Goal: Task Accomplishment & Management: Use online tool/utility

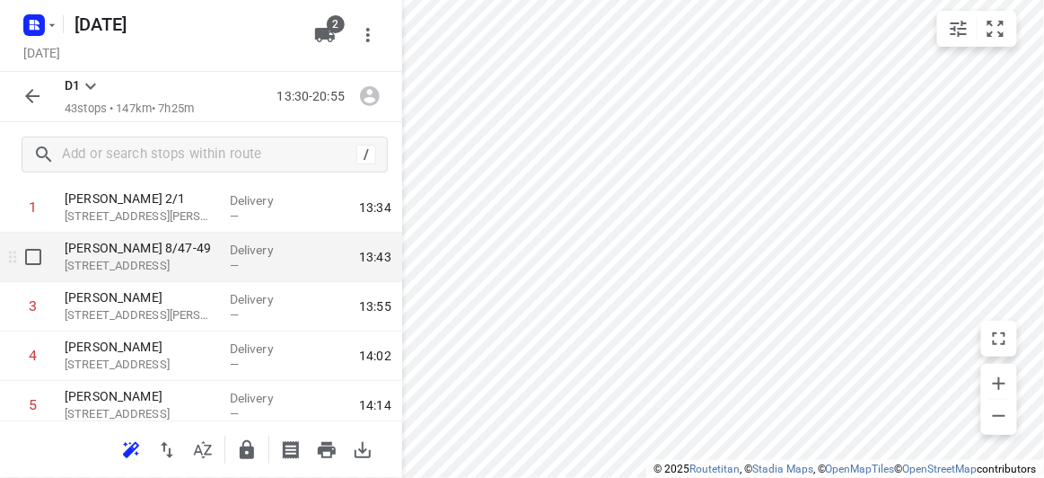
scroll to position [81, 0]
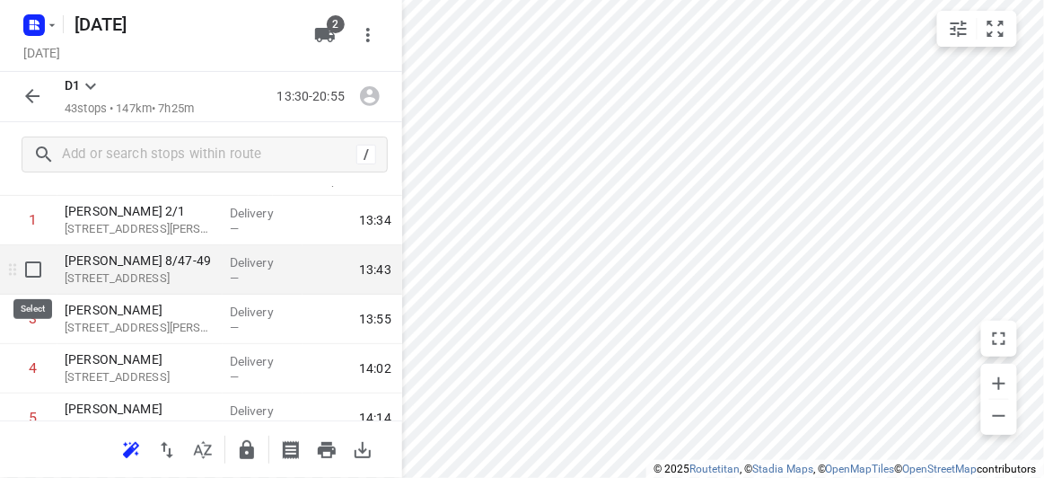
click at [30, 270] on input "checkbox" at bounding box center [33, 269] width 36 height 36
checkbox input "true"
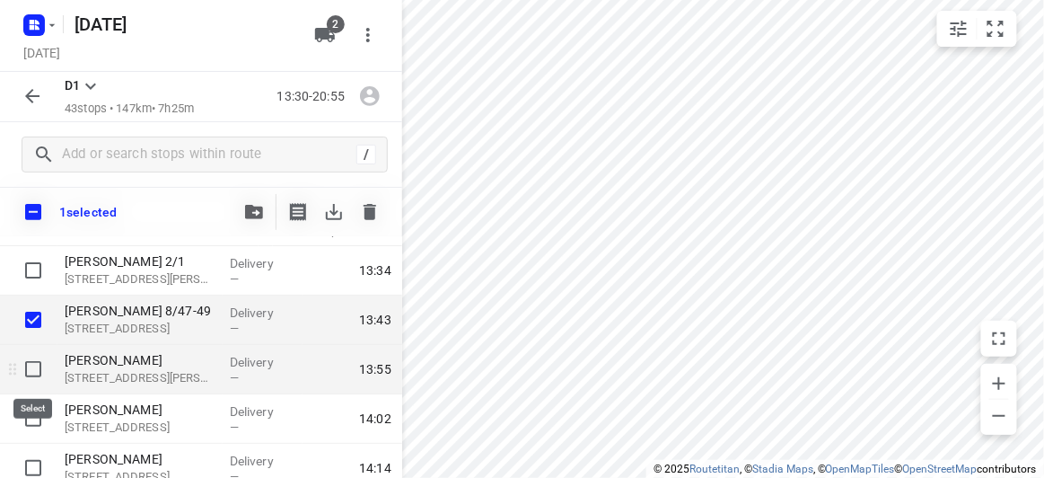
click at [37, 373] on input "checkbox" at bounding box center [33, 369] width 36 height 36
checkbox input "true"
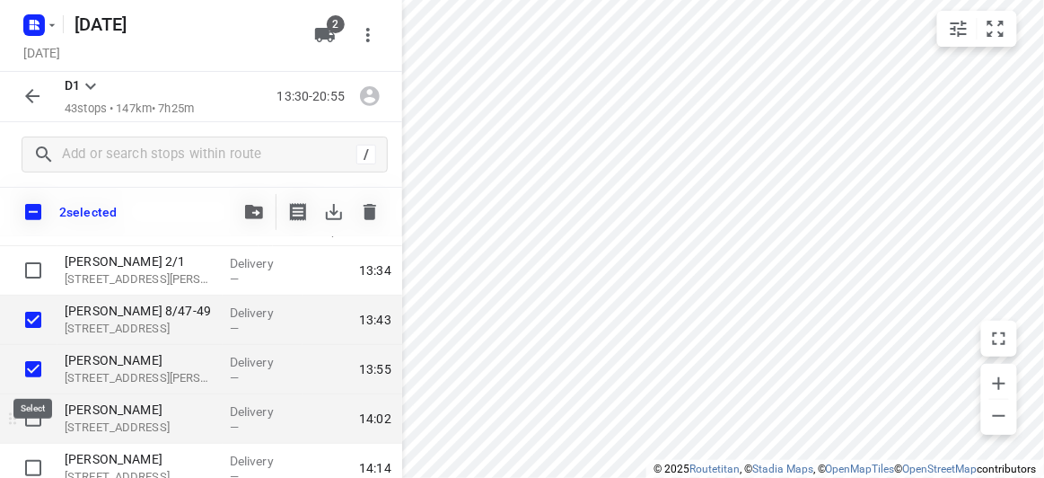
click at [30, 429] on input "checkbox" at bounding box center [33, 418] width 36 height 36
checkbox input "true"
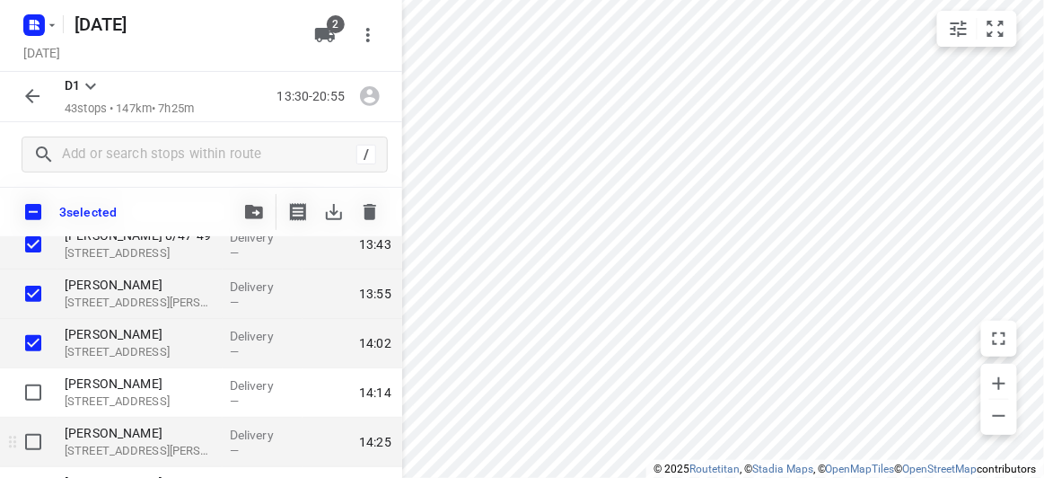
scroll to position [162, 0]
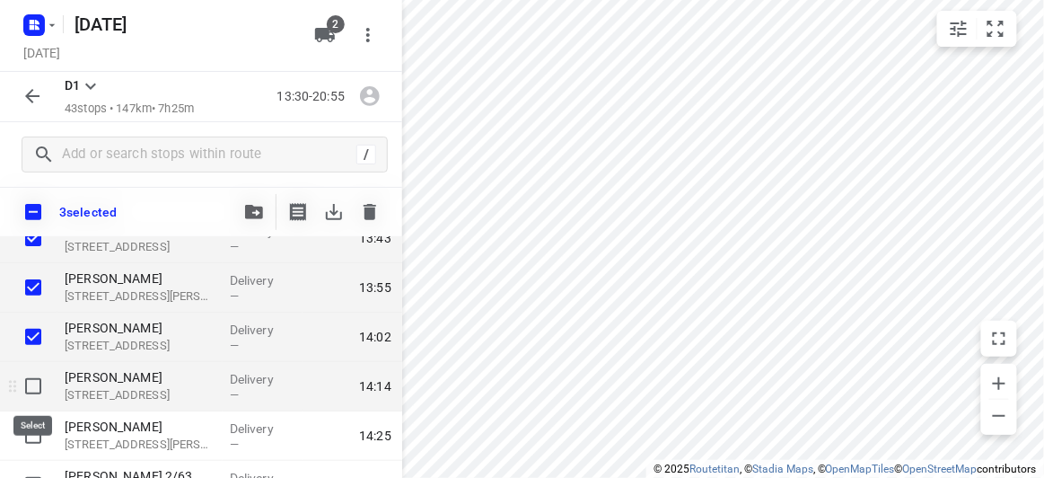
click at [28, 402] on input "checkbox" at bounding box center [33, 386] width 36 height 36
checkbox input "true"
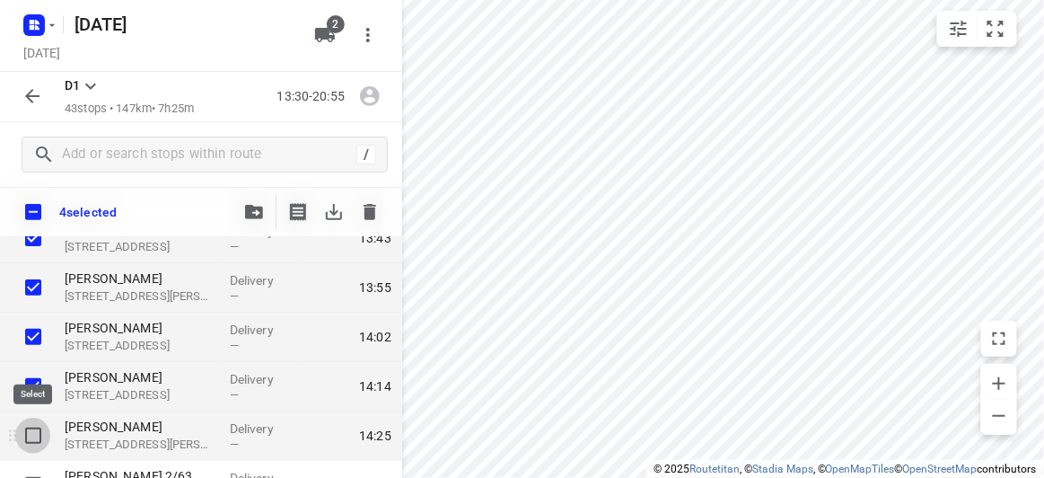
click at [39, 435] on input "checkbox" at bounding box center [33, 435] width 36 height 36
checkbox input "true"
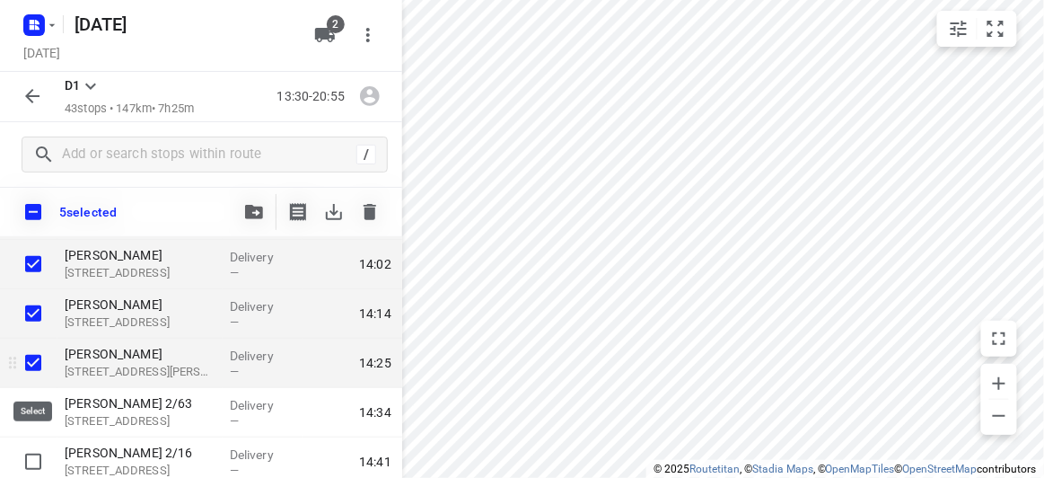
scroll to position [244, 0]
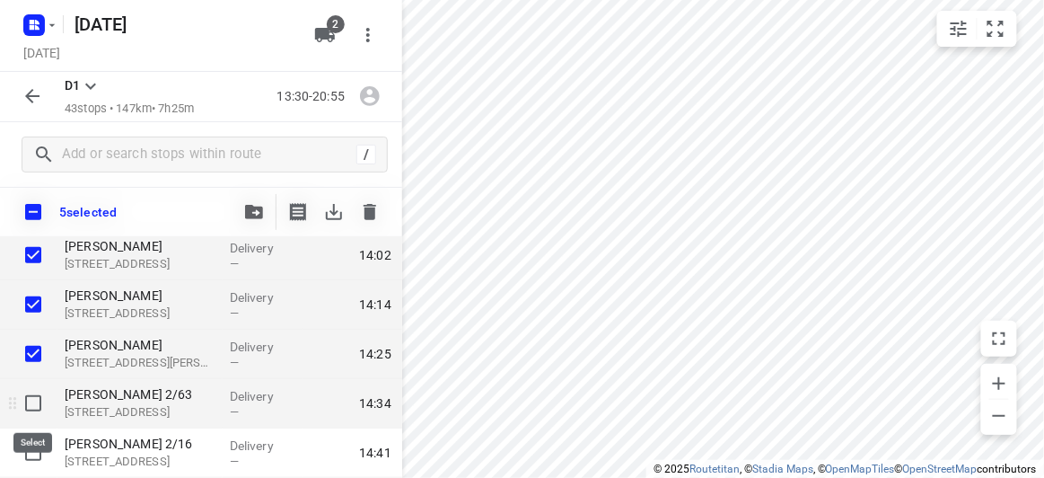
click at [30, 412] on input "checkbox" at bounding box center [33, 403] width 36 height 36
checkbox input "true"
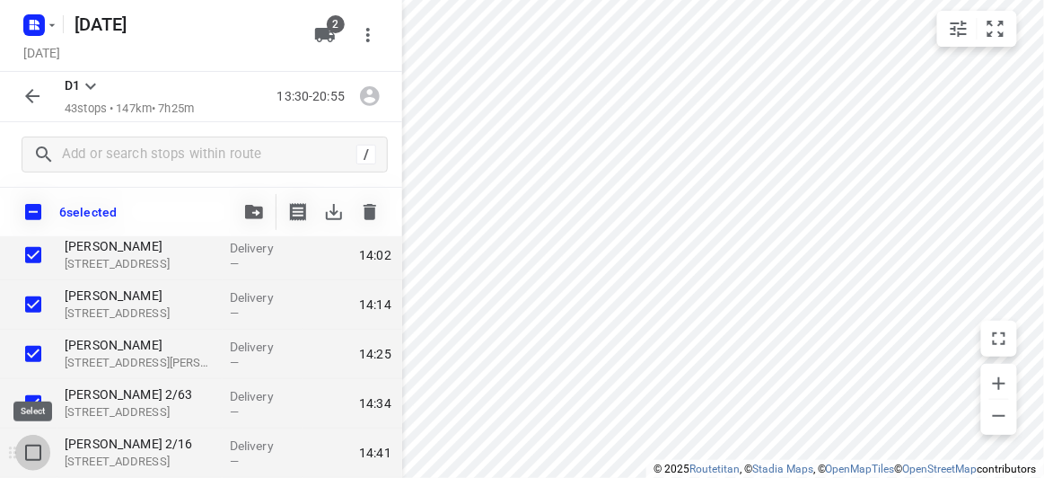
click at [39, 454] on input "checkbox" at bounding box center [33, 452] width 36 height 36
checkbox input "true"
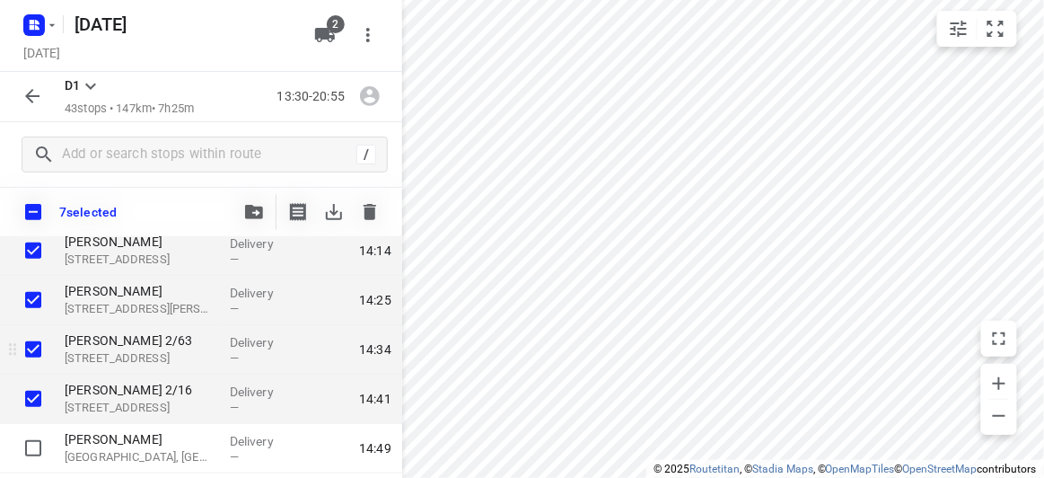
scroll to position [326, 0]
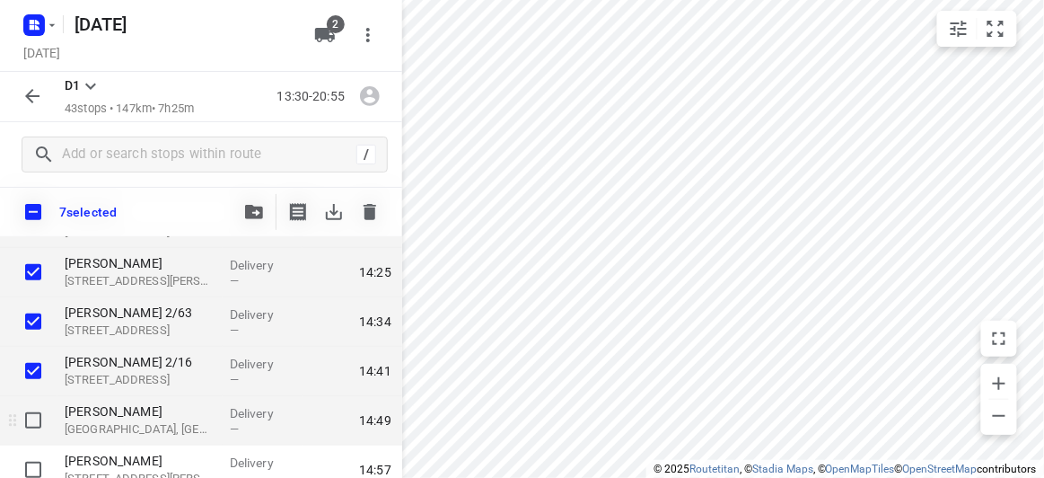
click at [48, 427] on input "checkbox" at bounding box center [33, 420] width 36 height 36
checkbox input "true"
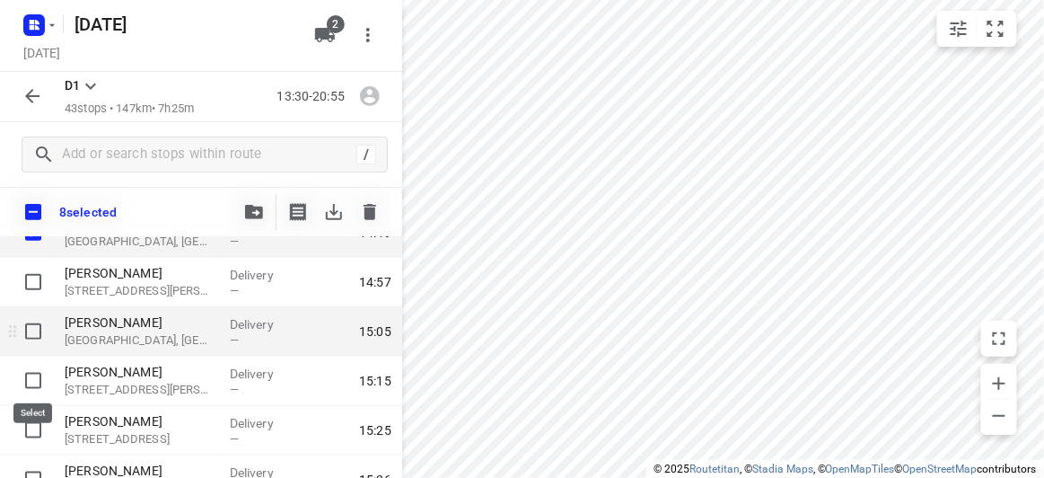
scroll to position [489, 0]
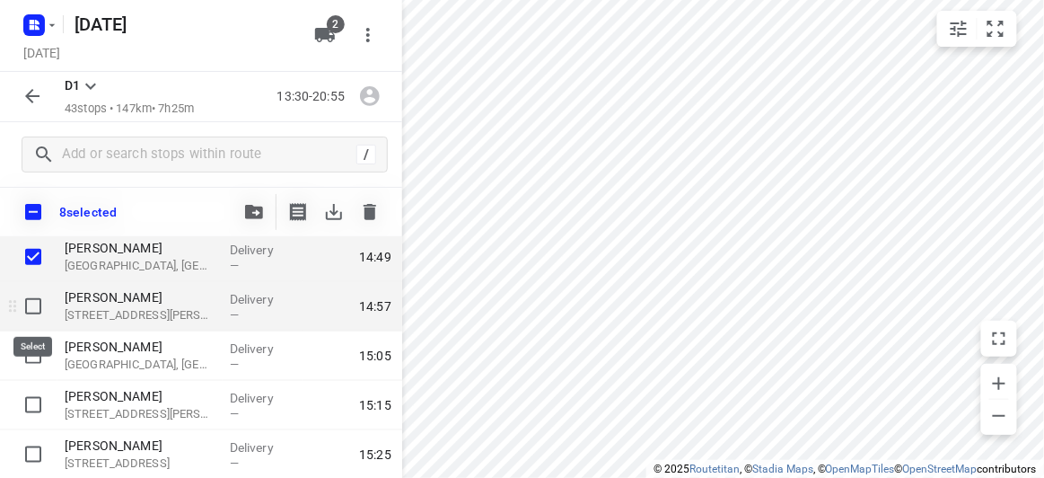
click at [42, 309] on input "checkbox" at bounding box center [33, 306] width 36 height 36
checkbox input "true"
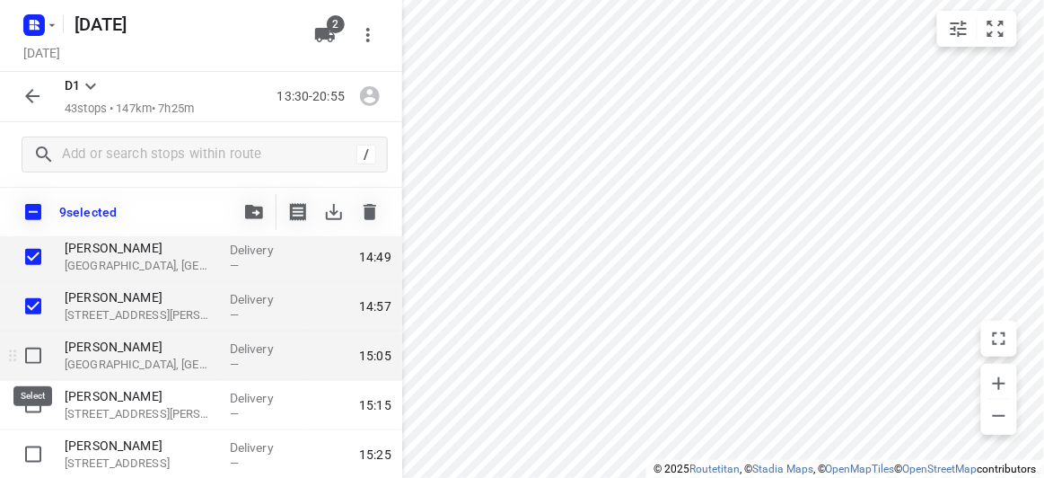
click at [34, 351] on input "checkbox" at bounding box center [33, 355] width 36 height 36
checkbox input "true"
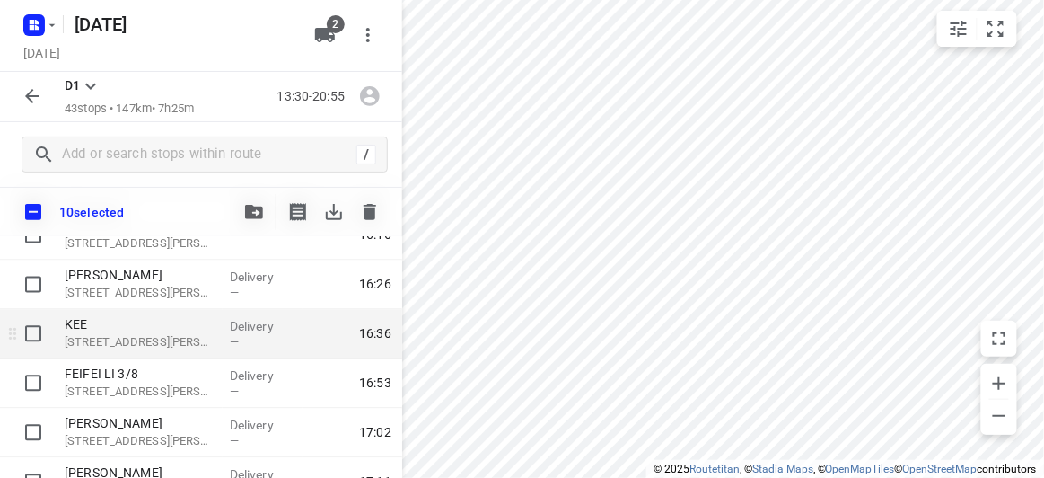
scroll to position [978, 0]
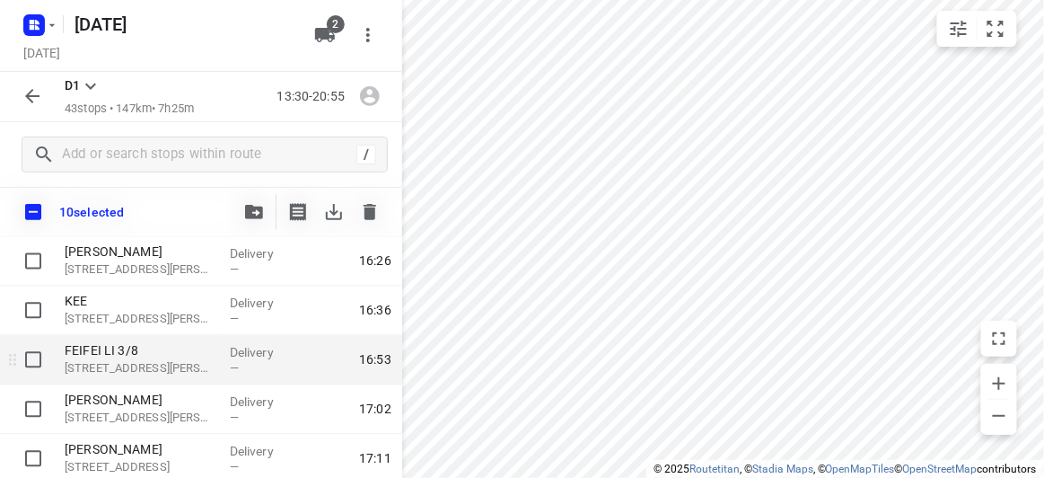
click at [35, 361] on input "checkbox" at bounding box center [33, 360] width 36 height 36
checkbox input "true"
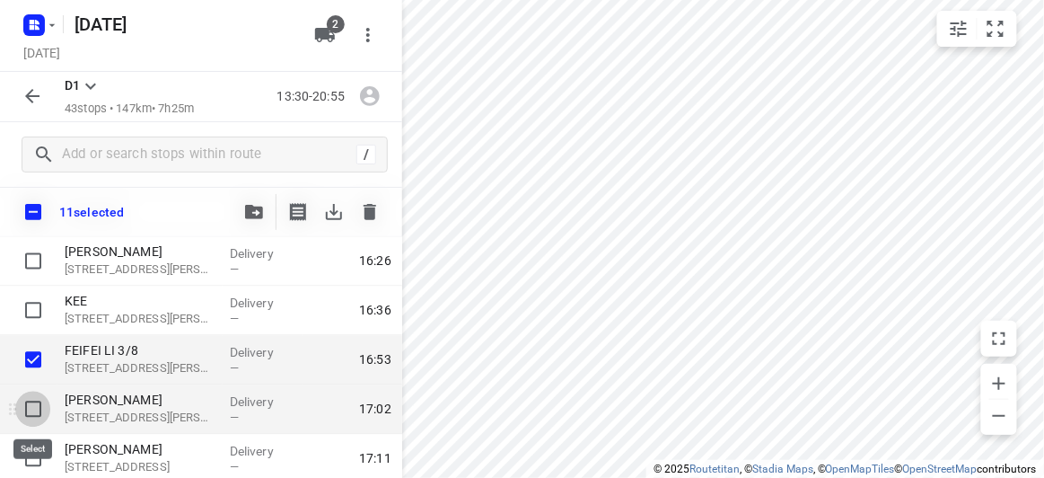
click at [35, 405] on input "checkbox" at bounding box center [33, 409] width 36 height 36
checkbox input "true"
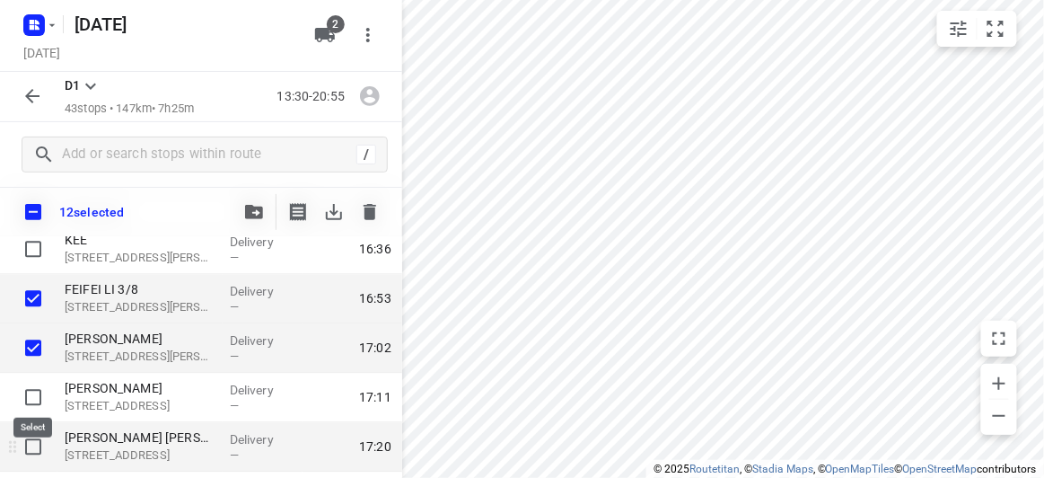
scroll to position [1060, 0]
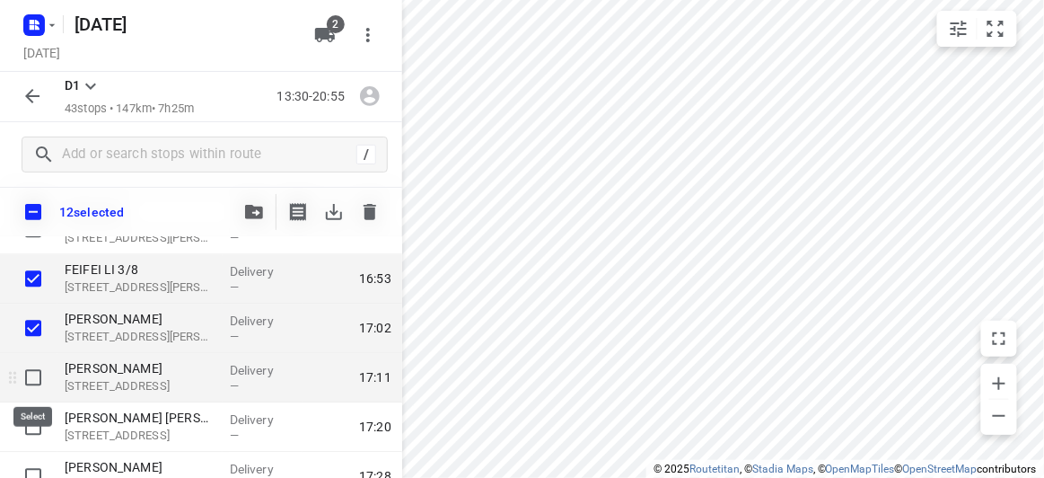
click at [31, 387] on input "checkbox" at bounding box center [33, 377] width 36 height 36
checkbox input "true"
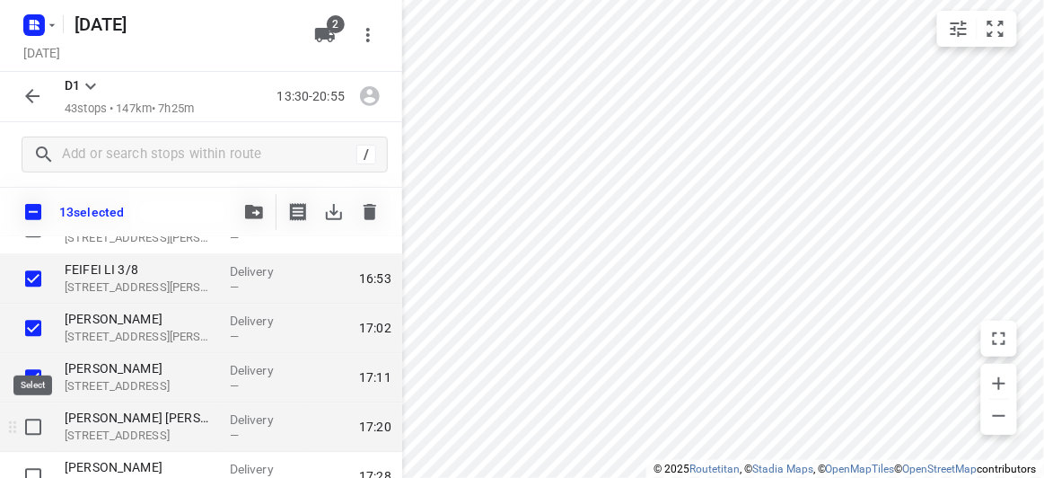
click at [34, 427] on input "checkbox" at bounding box center [33, 426] width 36 height 36
checkbox input "true"
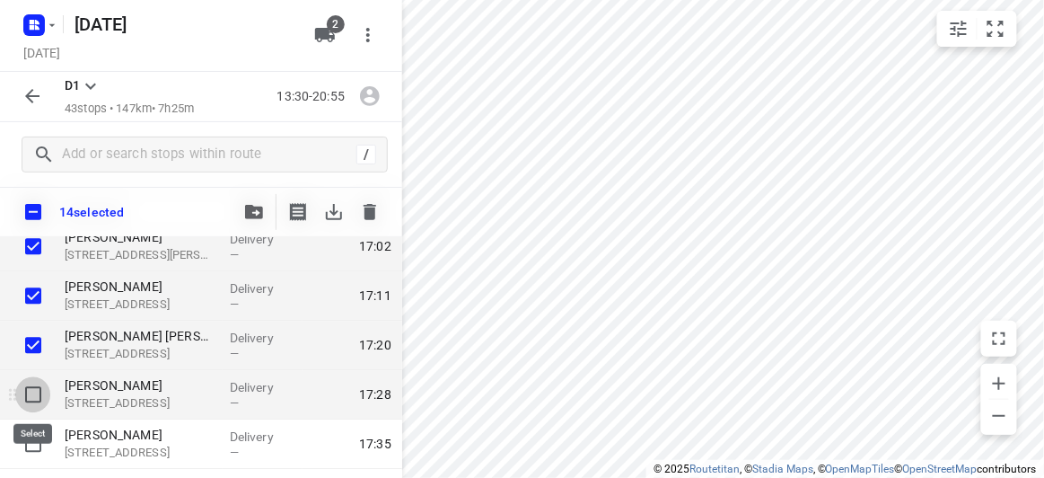
click at [40, 397] on input "checkbox" at bounding box center [33, 394] width 36 height 36
checkbox input "true"
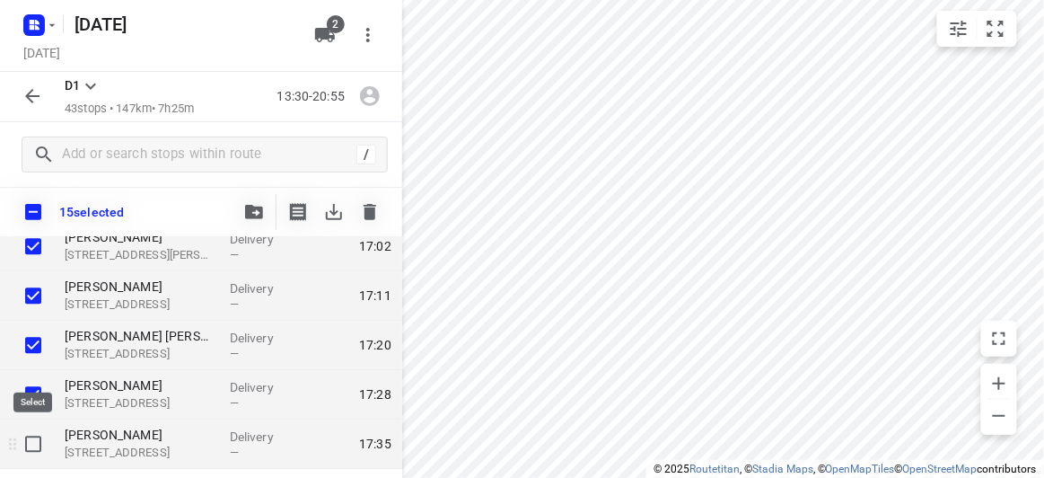
click at [35, 434] on input "checkbox" at bounding box center [33, 443] width 36 height 36
checkbox input "true"
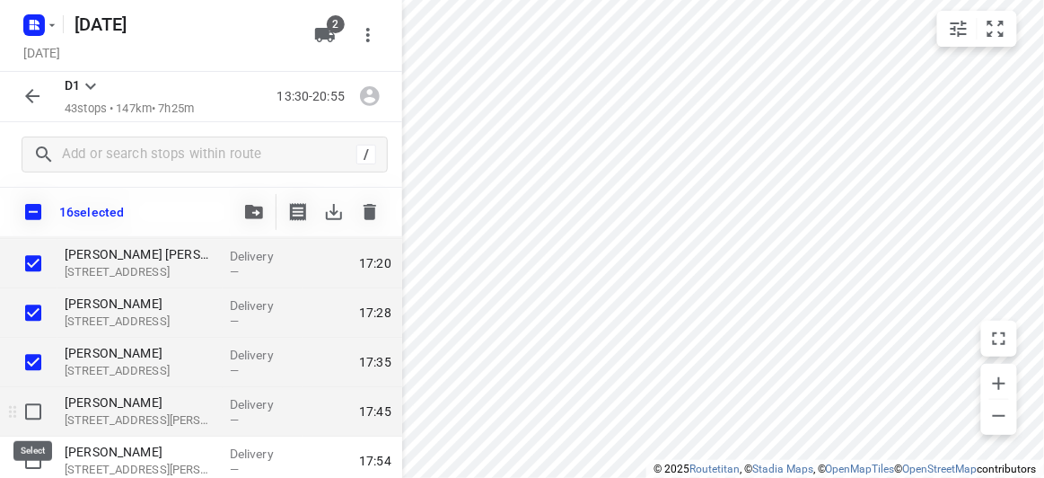
click at [22, 415] on input "checkbox" at bounding box center [33, 411] width 36 height 36
checkbox input "true"
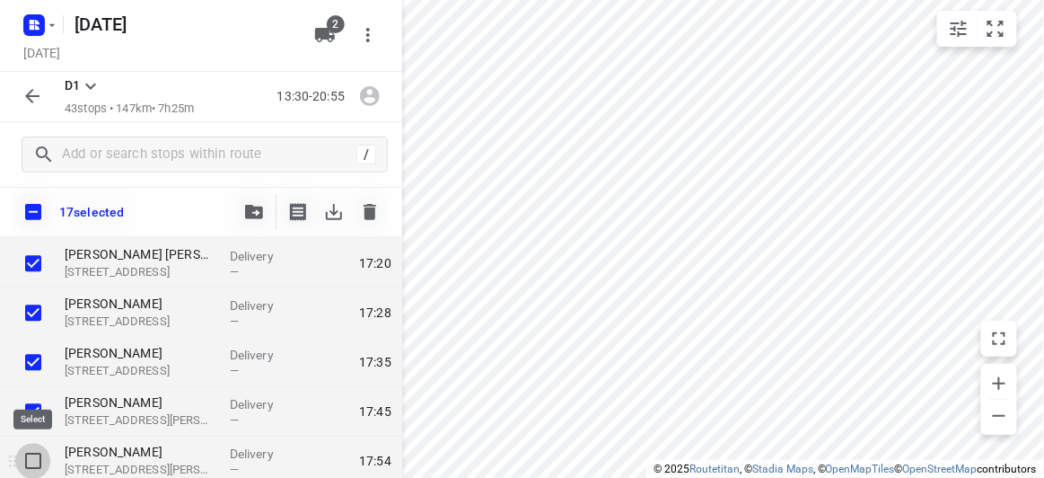
drag, startPoint x: 30, startPoint y: 461, endPoint x: 39, endPoint y: 451, distance: 14.0
click at [30, 461] on input "checkbox" at bounding box center [33, 461] width 36 height 36
checkbox input "true"
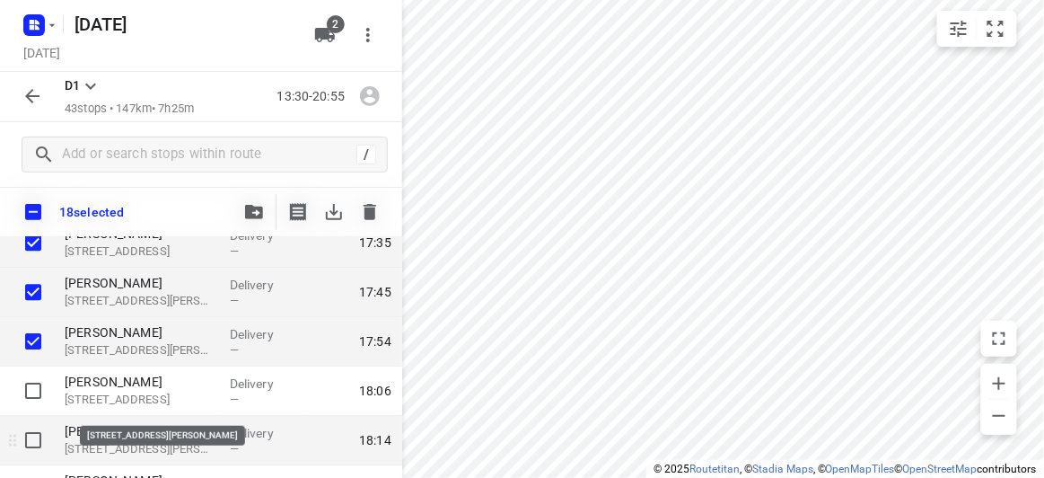
scroll to position [1387, 0]
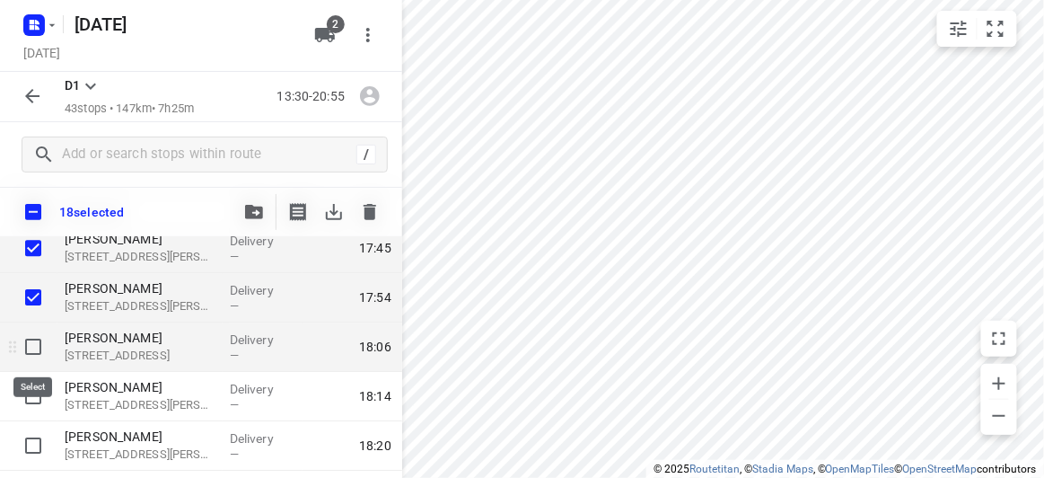
click at [50, 348] on div at bounding box center [28, 346] width 57 height 49
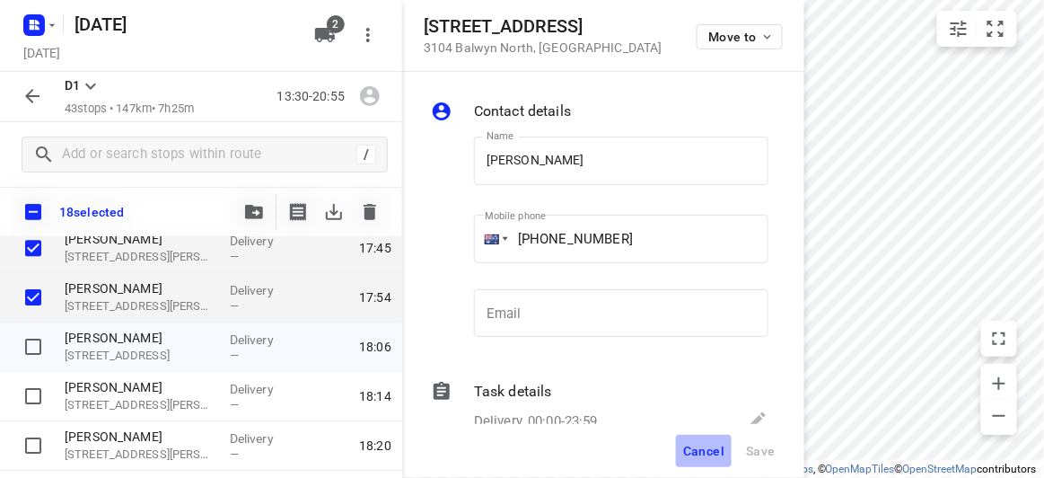
click at [699, 440] on button "Cancel" at bounding box center [704, 450] width 56 height 32
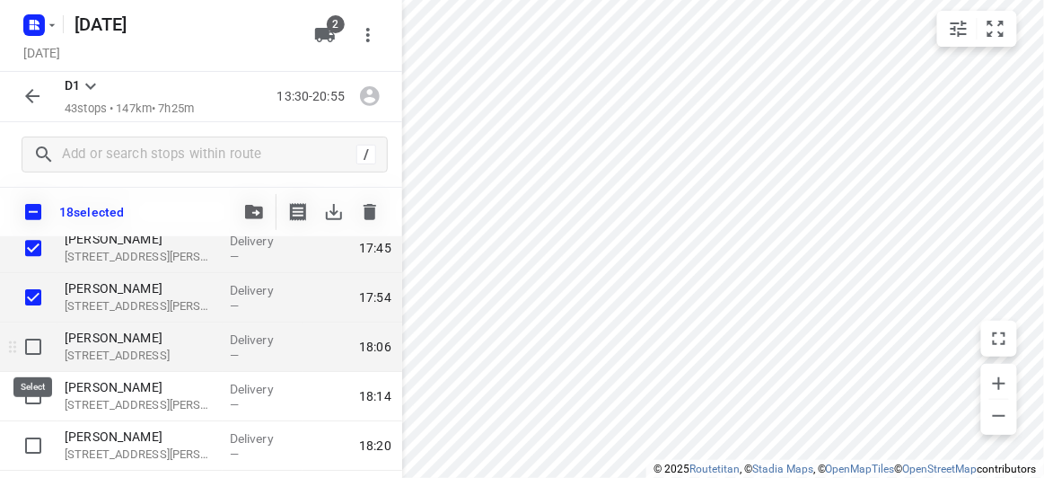
click at [30, 344] on input "checkbox" at bounding box center [33, 347] width 36 height 36
checkbox input "true"
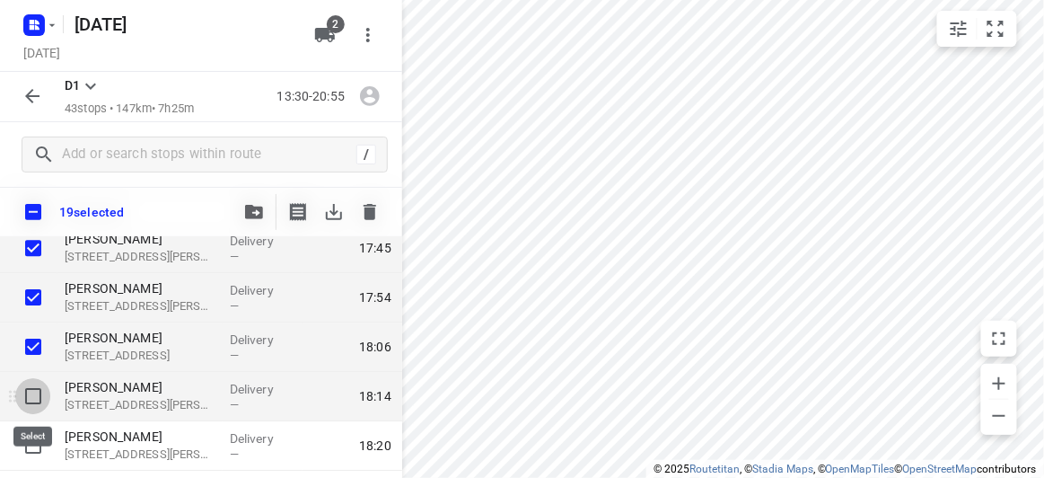
click at [22, 398] on input "checkbox" at bounding box center [33, 396] width 36 height 36
checkbox input "true"
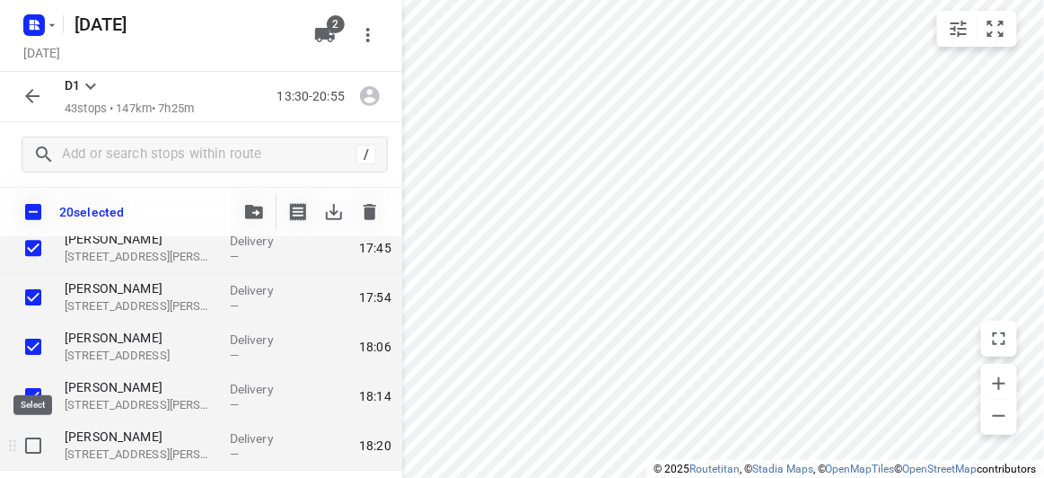
click at [29, 445] on input "checkbox" at bounding box center [33, 445] width 36 height 36
checkbox input "true"
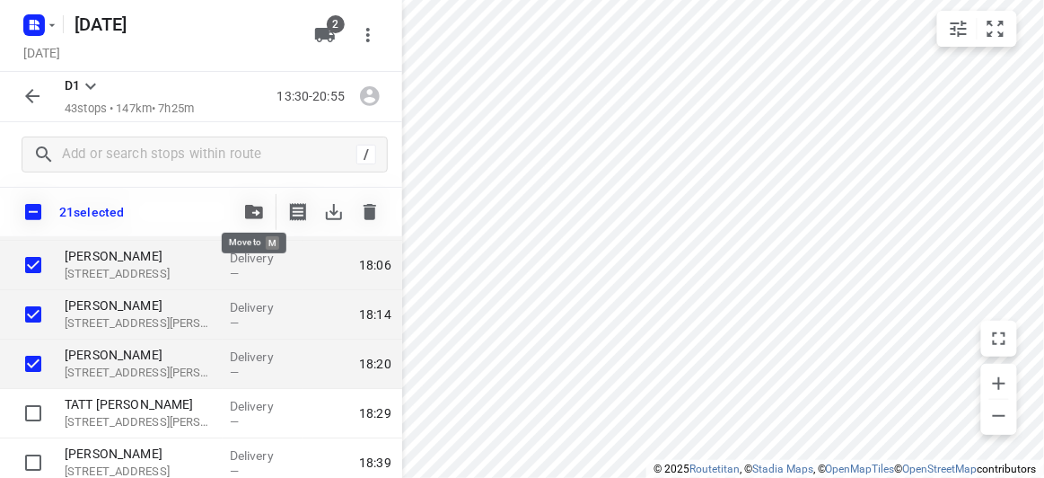
click at [266, 207] on button "button" at bounding box center [254, 212] width 36 height 36
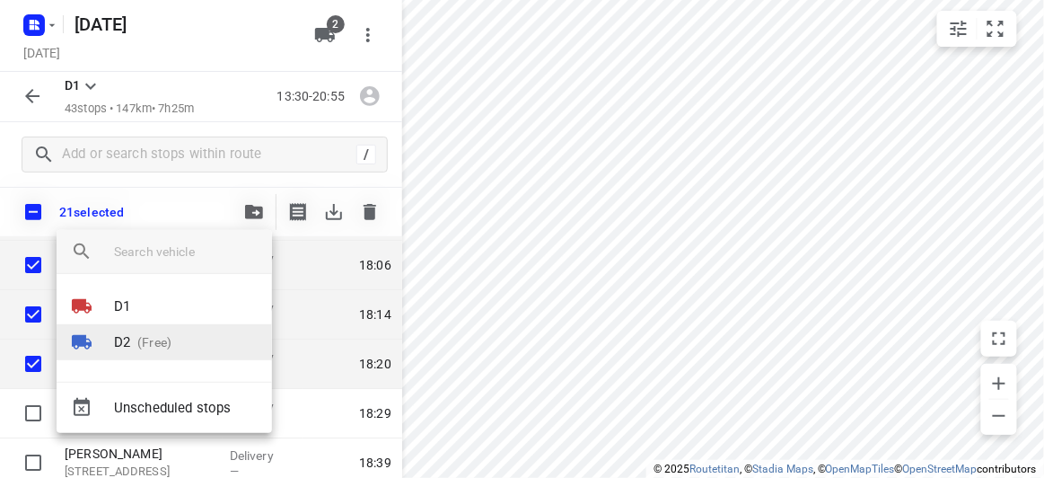
click at [152, 340] on p "(Free)" at bounding box center [150, 342] width 41 height 19
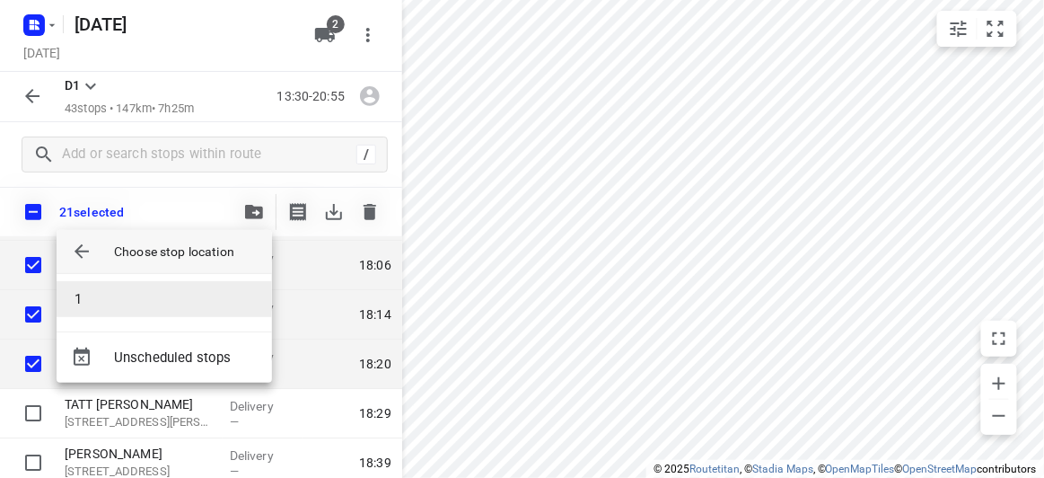
click at [112, 310] on li "1" at bounding box center [164, 299] width 215 height 36
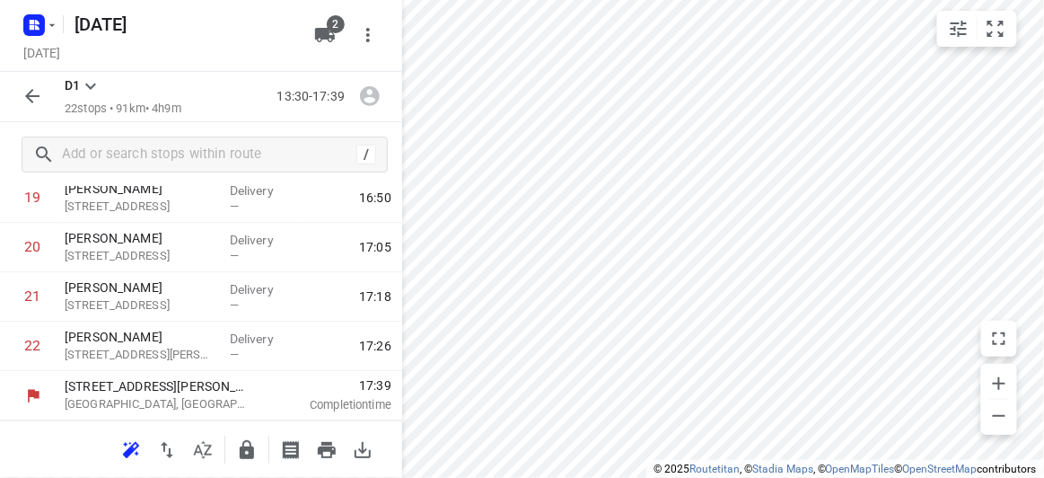
scroll to position [942, 0]
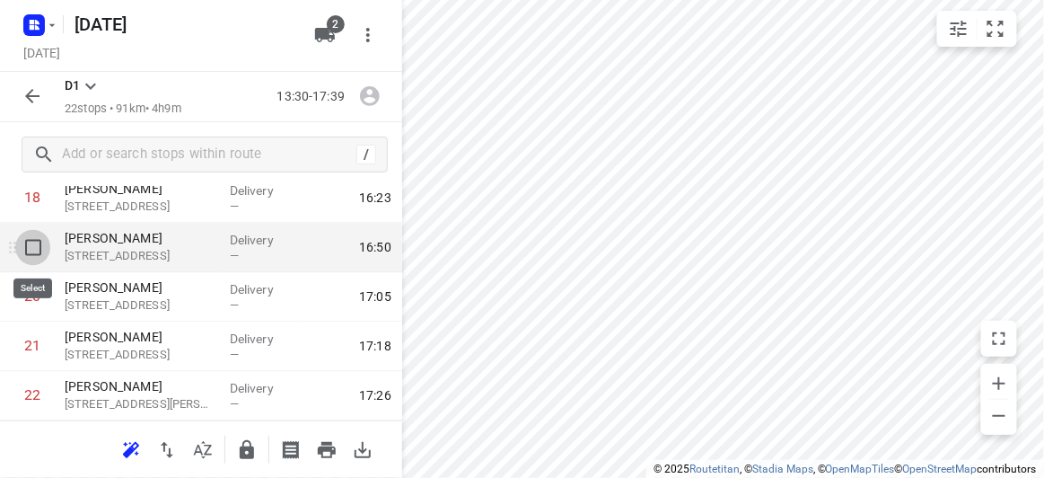
click at [37, 249] on input "checkbox" at bounding box center [33, 248] width 36 height 36
checkbox input "true"
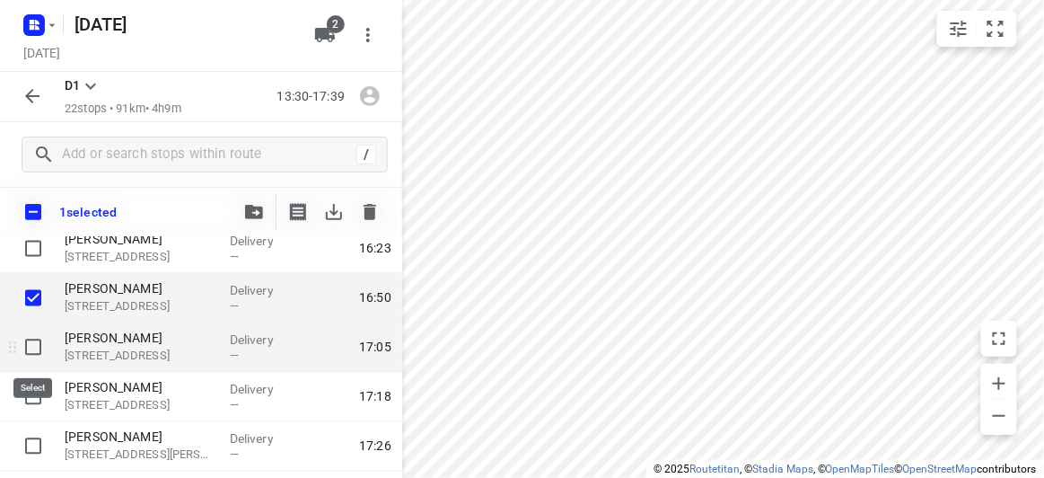
click at [34, 340] on input "checkbox" at bounding box center [33, 347] width 36 height 36
checkbox input "true"
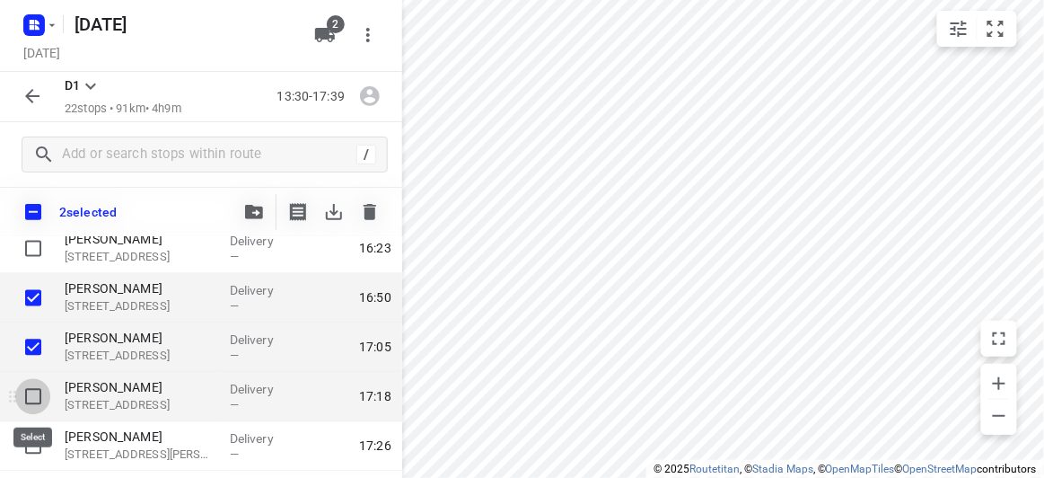
click at [40, 398] on input "checkbox" at bounding box center [33, 397] width 36 height 36
checkbox input "true"
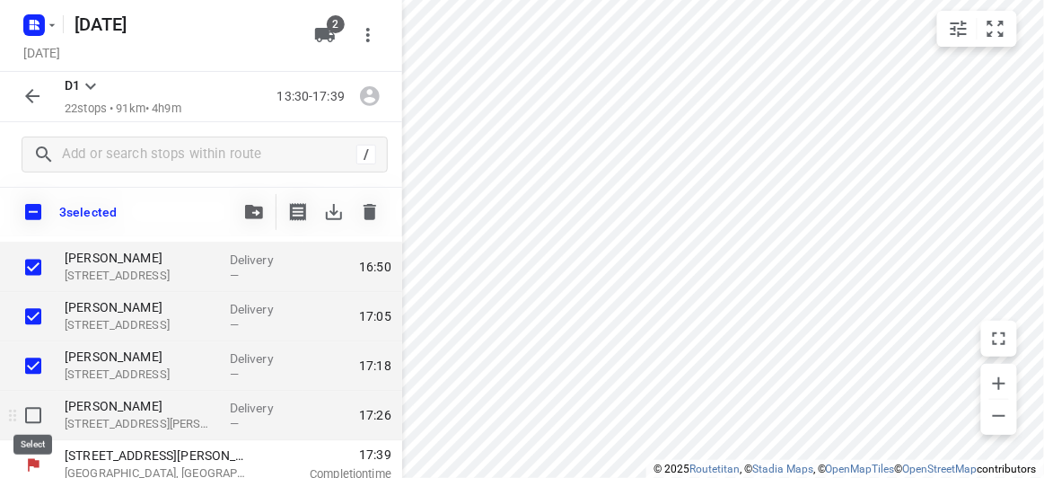
scroll to position [984, 0]
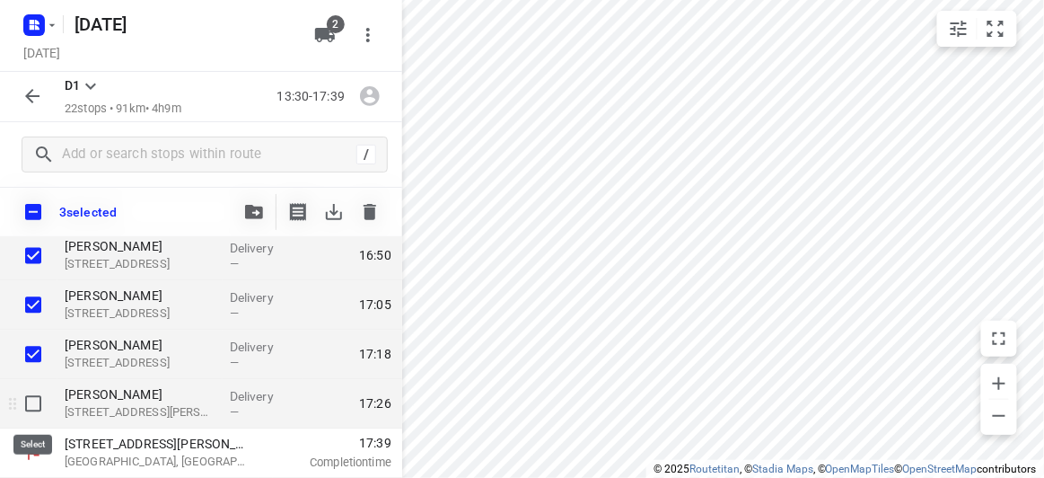
click at [38, 401] on input "checkbox" at bounding box center [33, 404] width 36 height 36
checkbox input "true"
click at [258, 224] on button "button" at bounding box center [254, 212] width 36 height 36
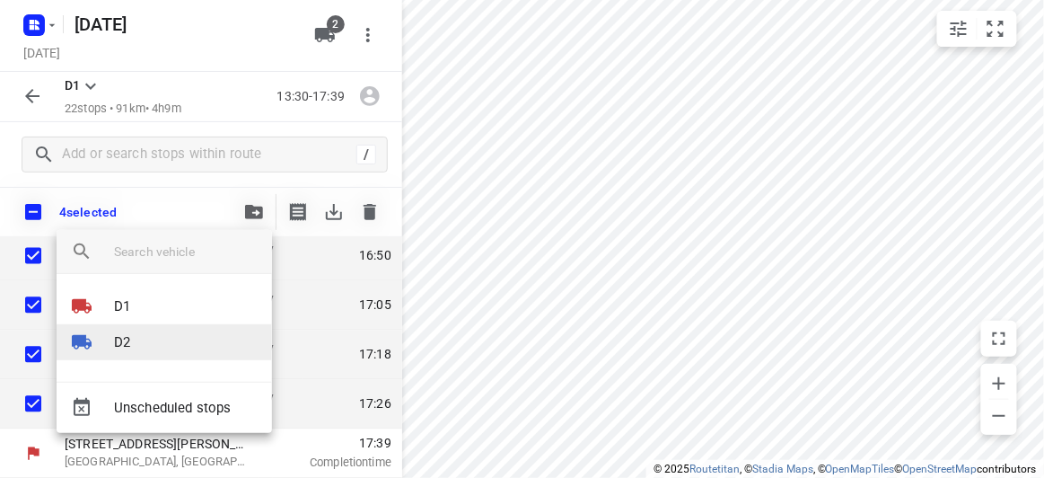
click at [150, 346] on li "D2" at bounding box center [164, 342] width 215 height 36
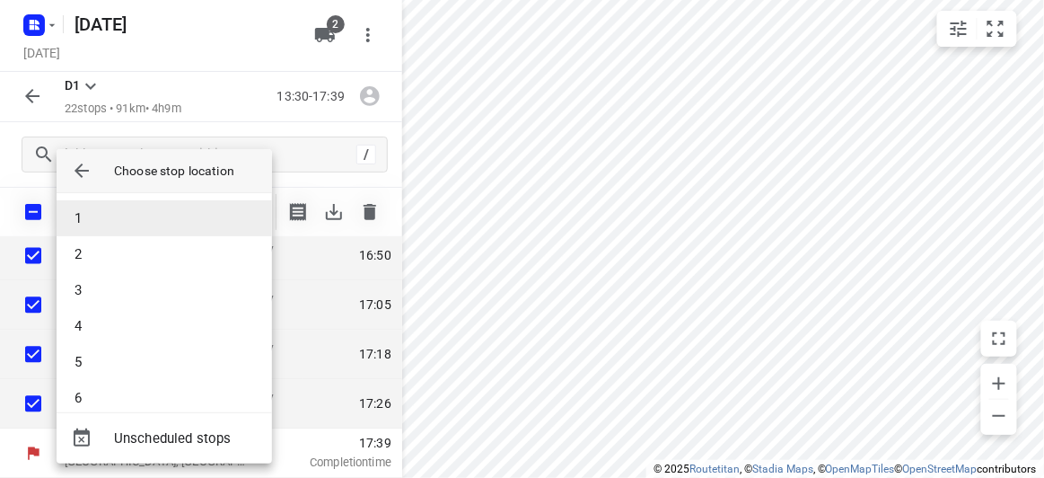
click at [93, 223] on li "1" at bounding box center [164, 218] width 215 height 36
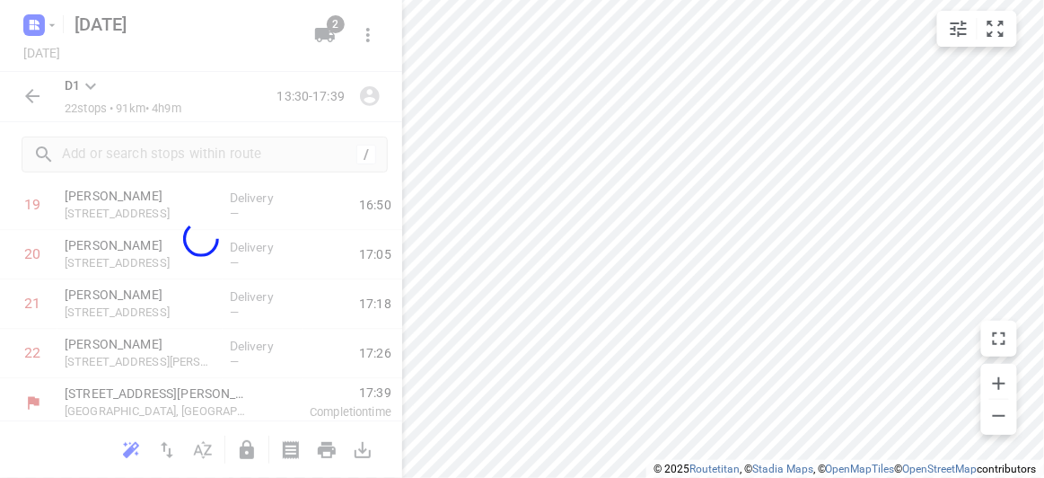
scroll to position [793, 0]
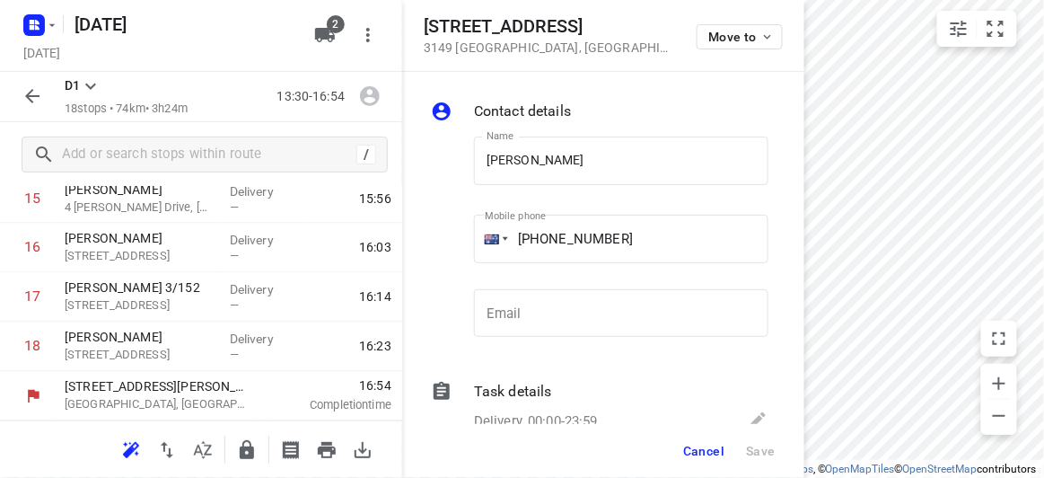
drag, startPoint x: 609, startPoint y: 34, endPoint x: 609, endPoint y: 49, distance: 15.3
click at [606, 43] on div "[STREET_ADDRESS] Move to" at bounding box center [603, 35] width 359 height 39
click at [470, 32] on h5 "[STREET_ADDRESS]" at bounding box center [549, 26] width 251 height 21
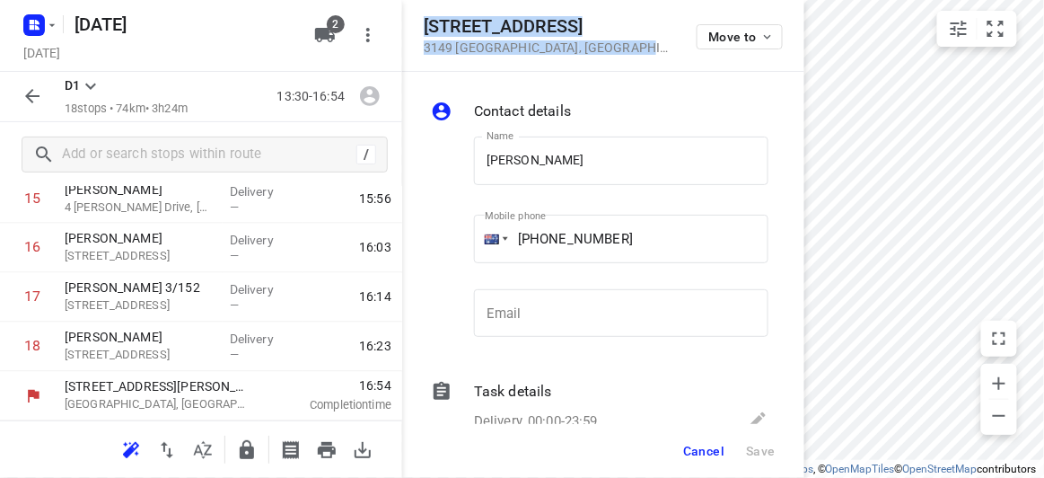
drag, startPoint x: 421, startPoint y: 24, endPoint x: 640, endPoint y: 57, distance: 221.4
click at [640, 57] on div "[STREET_ADDRESS] Move to" at bounding box center [603, 36] width 402 height 72
drag, startPoint x: 712, startPoint y: 454, endPoint x: 706, endPoint y: 439, distance: 16.5
click at [710, 454] on span "Cancel" at bounding box center [703, 450] width 41 height 14
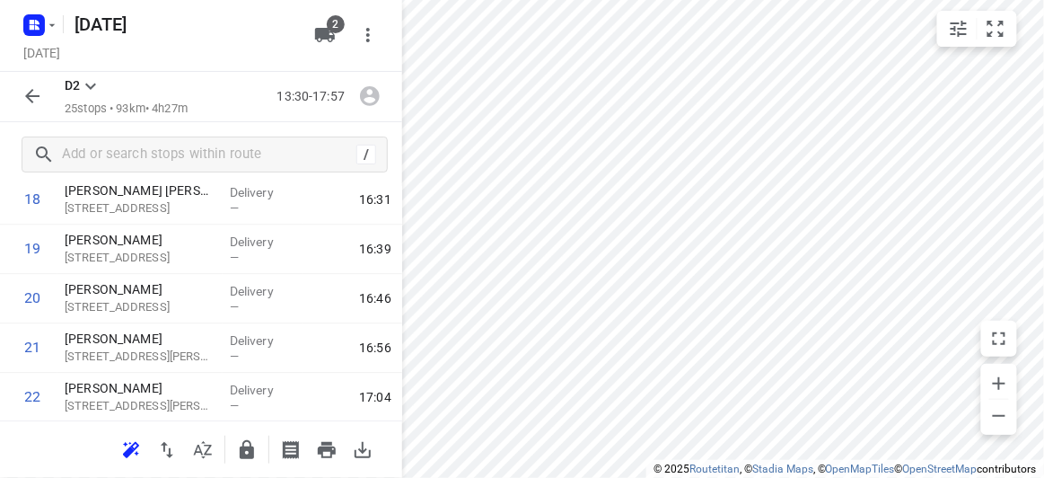
scroll to position [1038, 0]
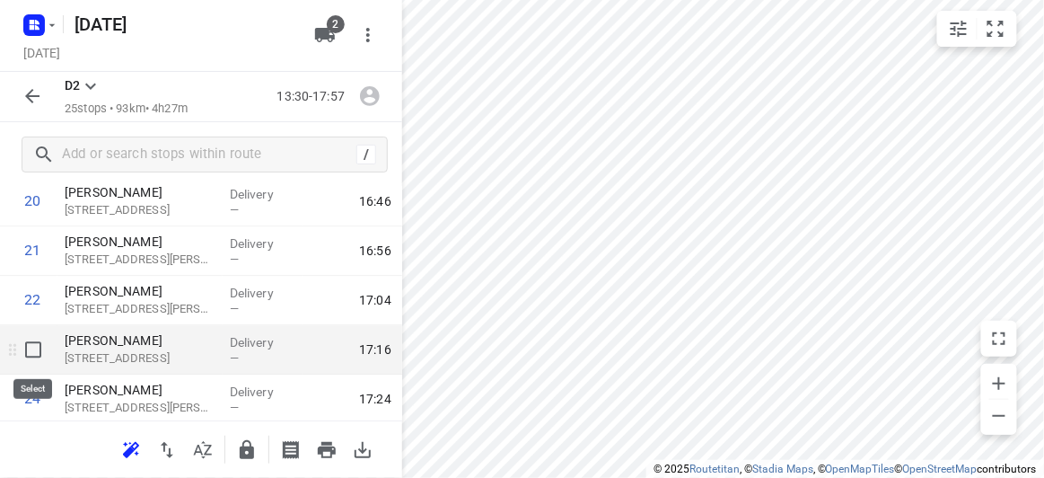
click at [37, 353] on input "checkbox" at bounding box center [33, 349] width 36 height 36
checkbox input "true"
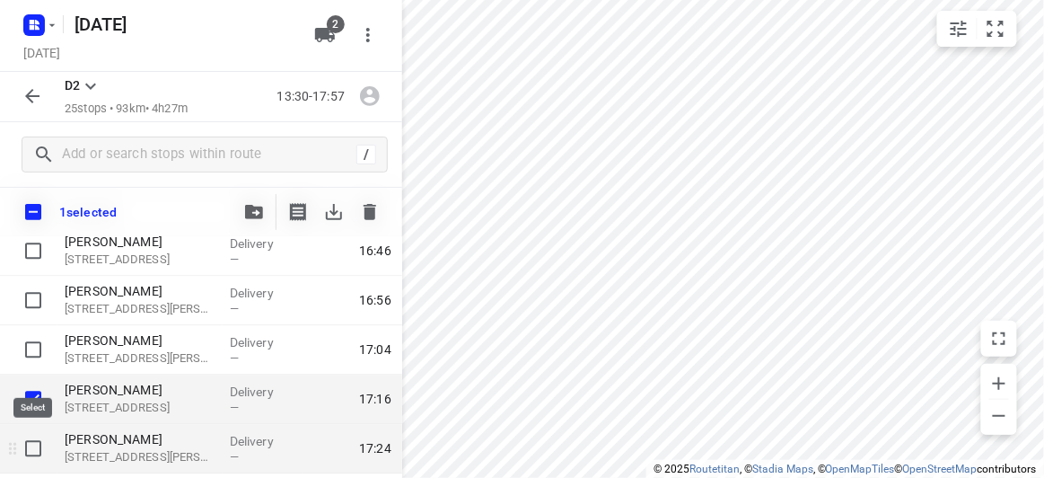
click at [37, 450] on input "checkbox" at bounding box center [33, 449] width 36 height 36
checkbox input "true"
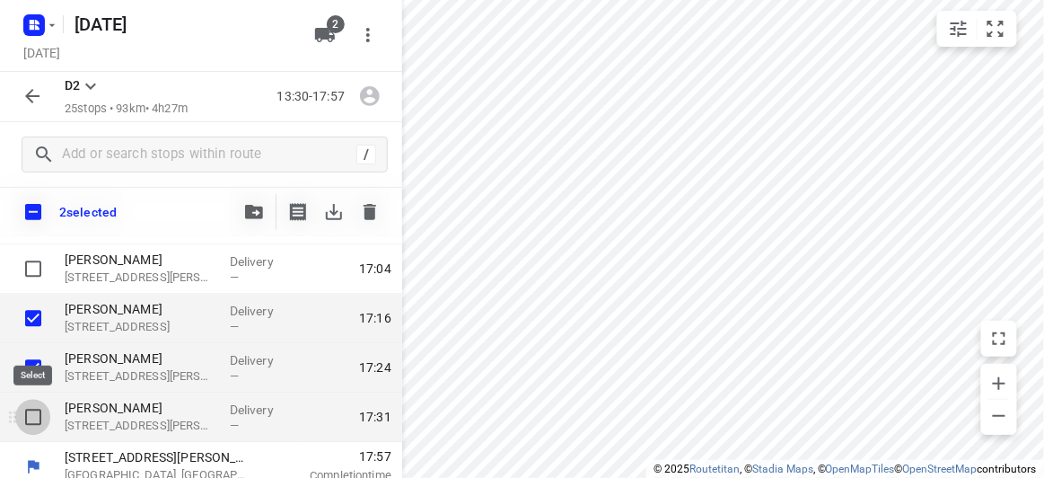
click at [32, 420] on input "checkbox" at bounding box center [33, 417] width 36 height 36
checkbox input "true"
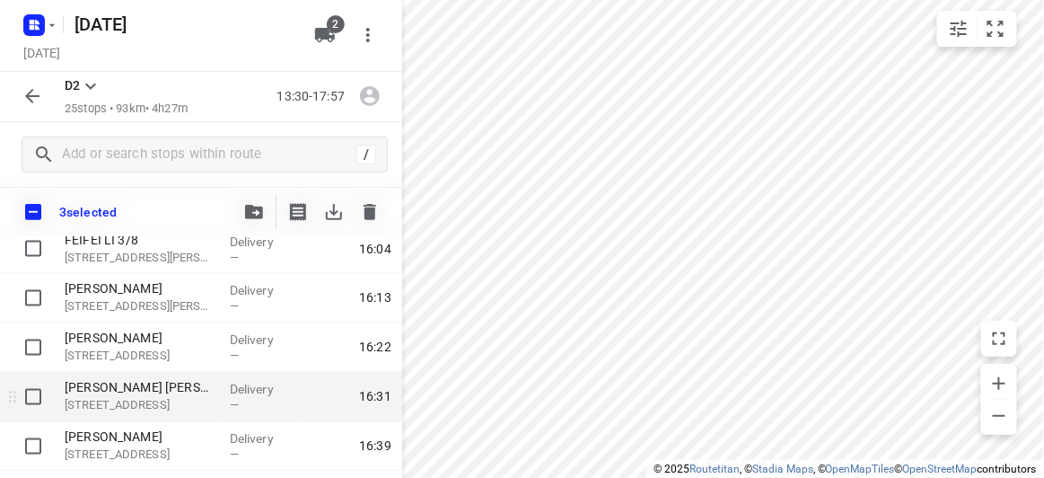
scroll to position [712, 0]
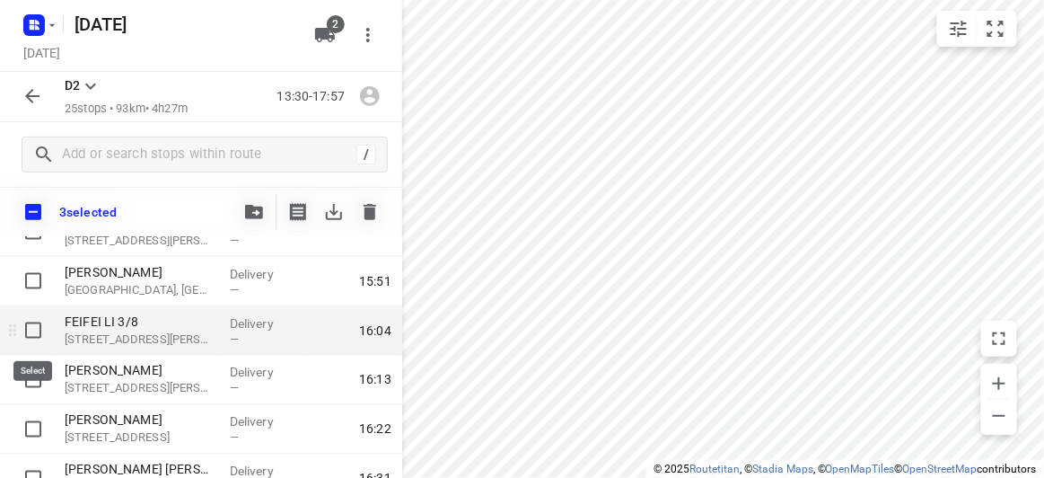
click at [23, 335] on input "checkbox" at bounding box center [33, 330] width 36 height 36
checkbox input "true"
click at [259, 206] on icon "button" at bounding box center [254, 212] width 18 height 14
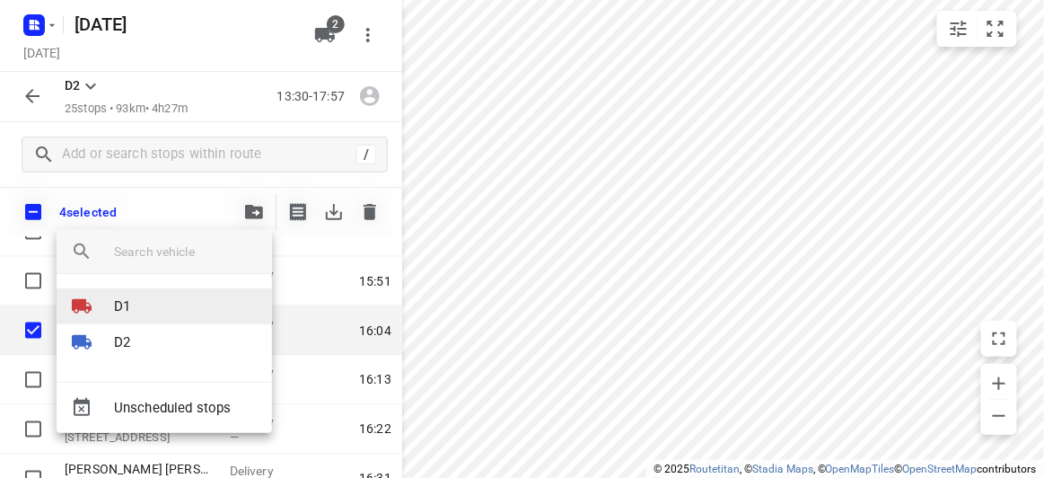
click at [128, 305] on p "D1" at bounding box center [122, 306] width 16 height 21
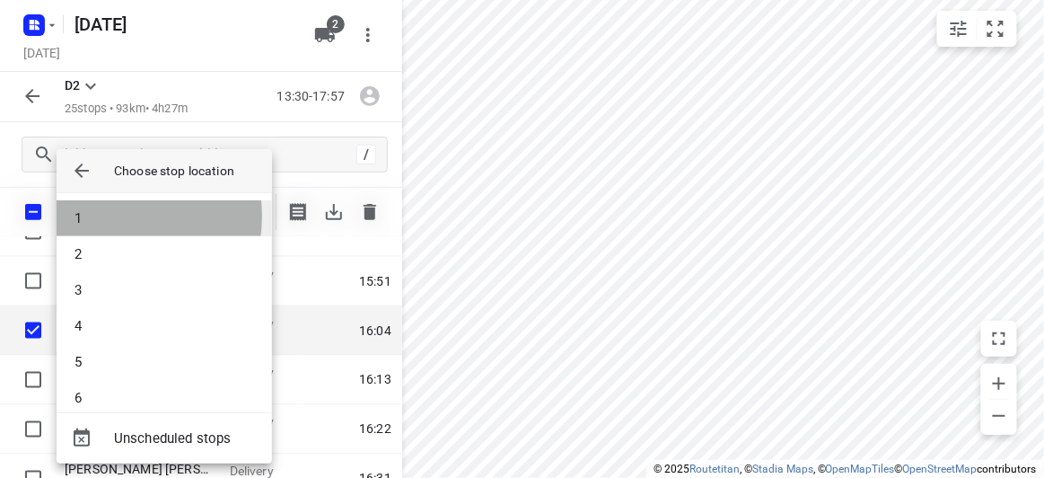
click at [114, 216] on li "1" at bounding box center [164, 218] width 215 height 36
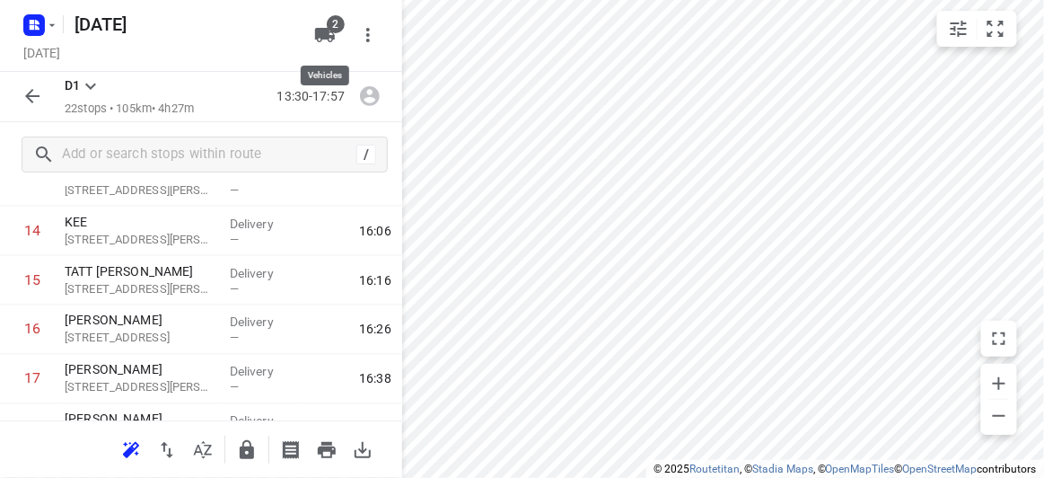
click at [308, 39] on button "2" at bounding box center [325, 35] width 36 height 36
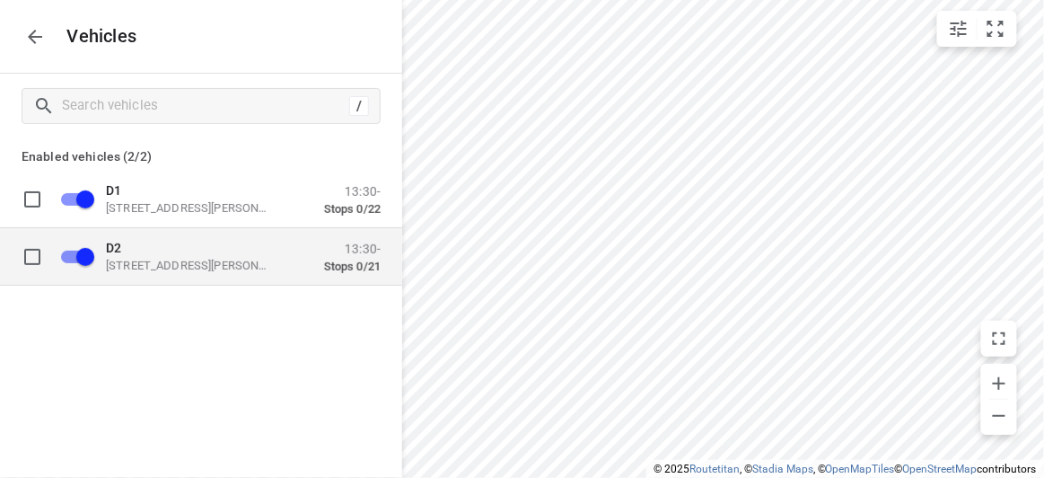
click at [162, 250] on p "D2" at bounding box center [196, 247] width 180 height 14
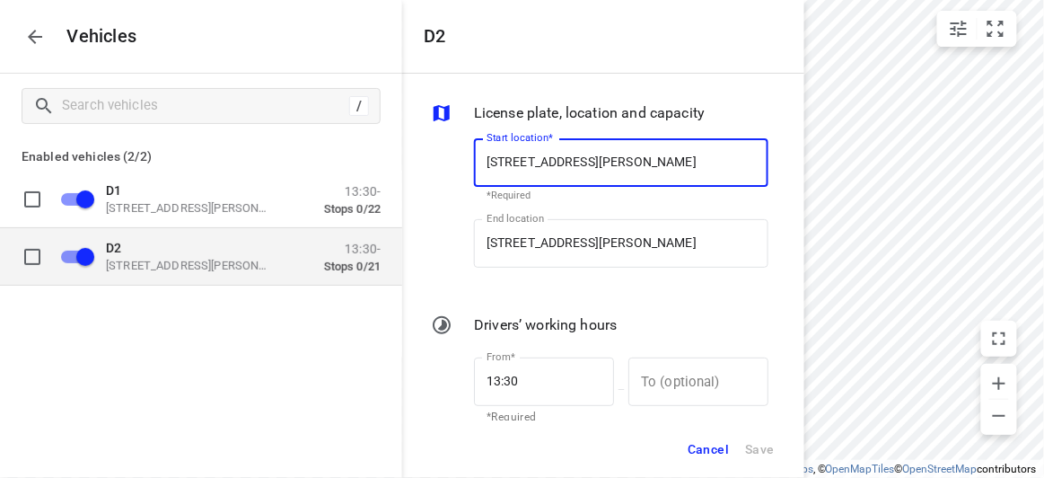
click at [162, 250] on p "D2" at bounding box center [196, 247] width 180 height 14
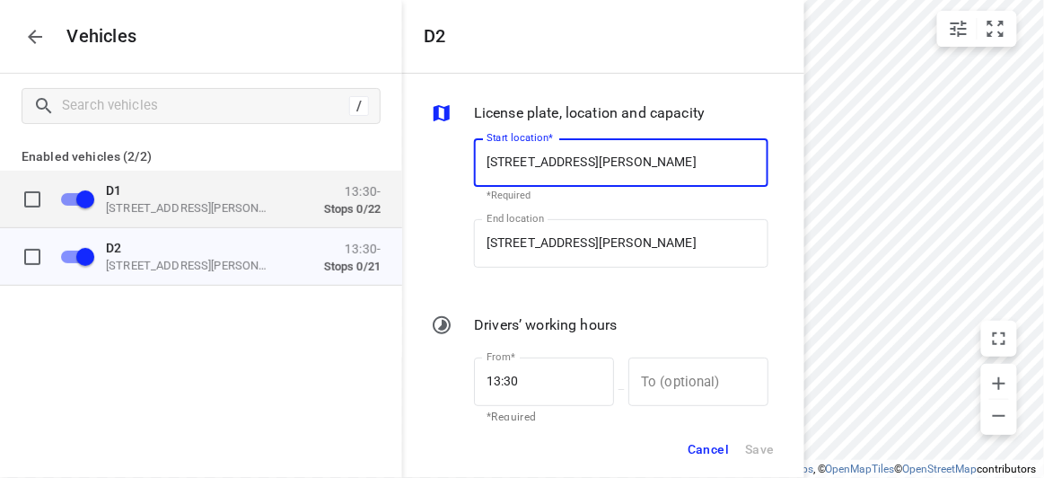
click at [162, 213] on p "[STREET_ADDRESS][PERSON_NAME]" at bounding box center [196, 207] width 180 height 14
click at [182, 195] on p "D1" at bounding box center [196, 189] width 180 height 14
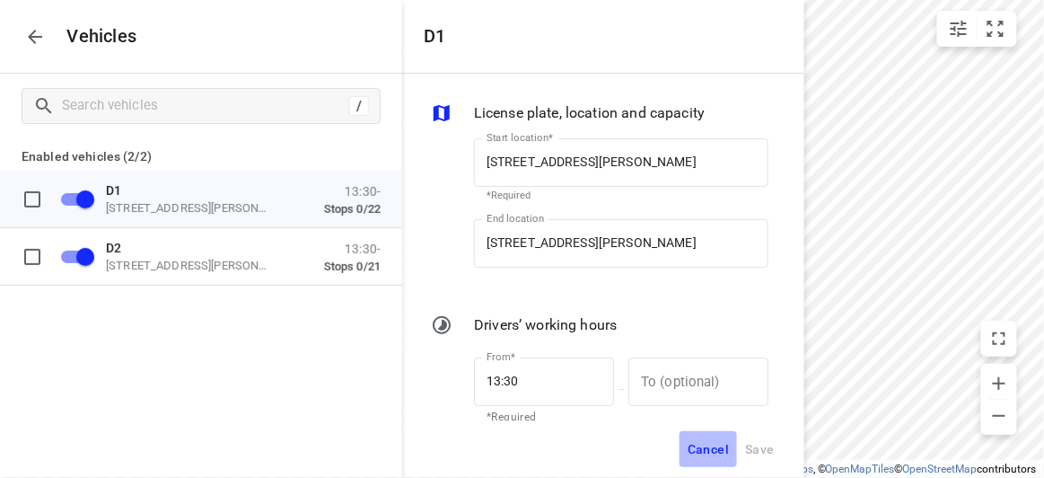
click at [717, 448] on span "Cancel" at bounding box center [708, 449] width 41 height 22
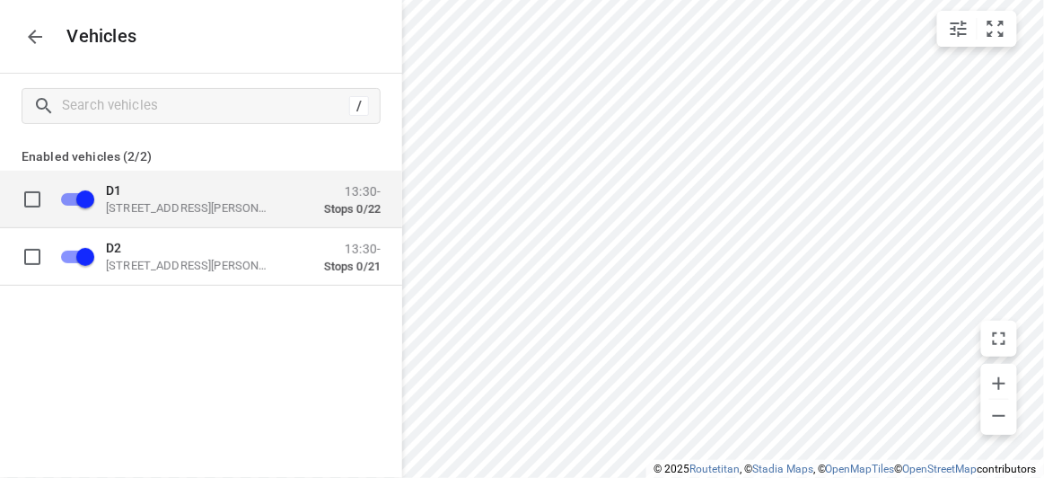
click at [122, 197] on div "D1 [STREET_ADDRESS][PERSON_NAME]" at bounding box center [196, 198] width 180 height 32
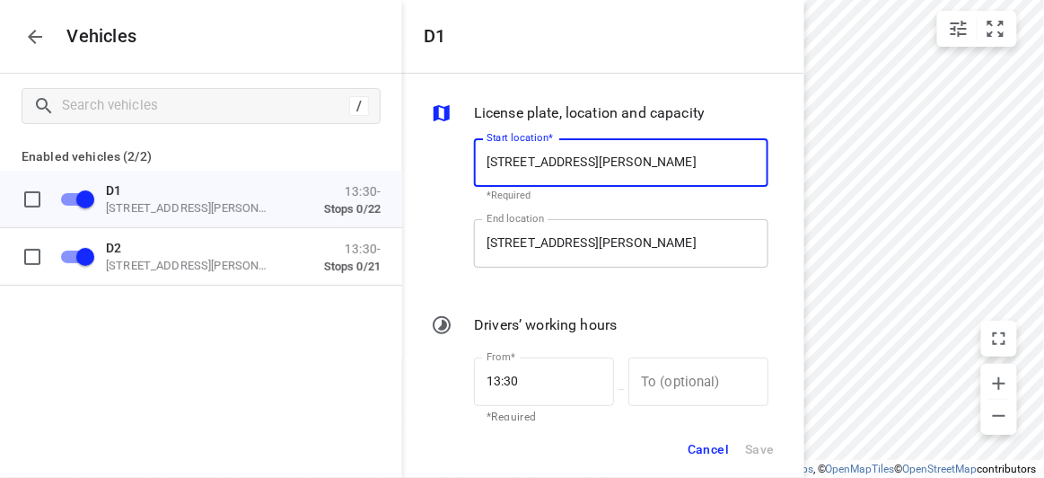
click at [565, 232] on input "[STREET_ADDRESS][PERSON_NAME]" at bounding box center [621, 243] width 294 height 48
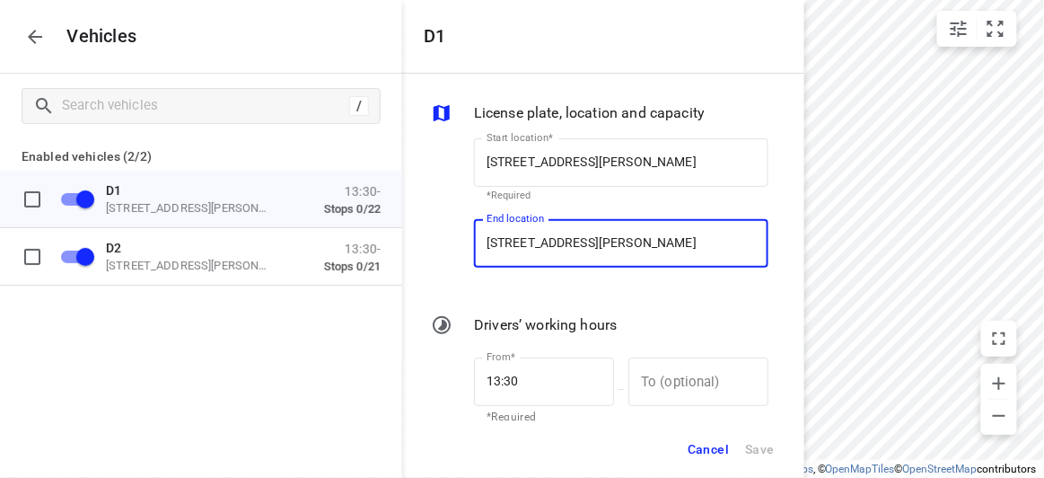
paste input "[STREET_ADDRESS][PERSON_NAME]"
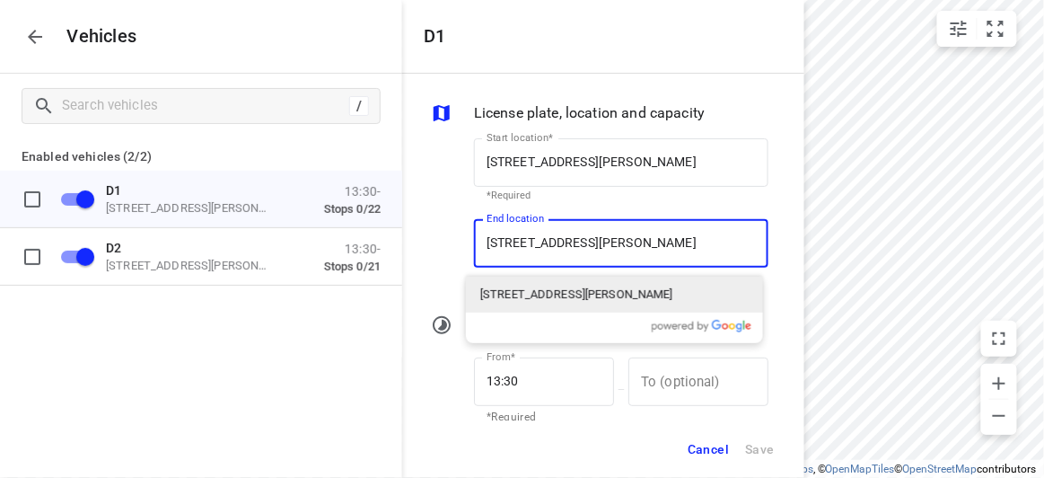
type input "[STREET_ADDRESS][PERSON_NAME]"
click at [714, 449] on span "Cancel" at bounding box center [708, 449] width 41 height 22
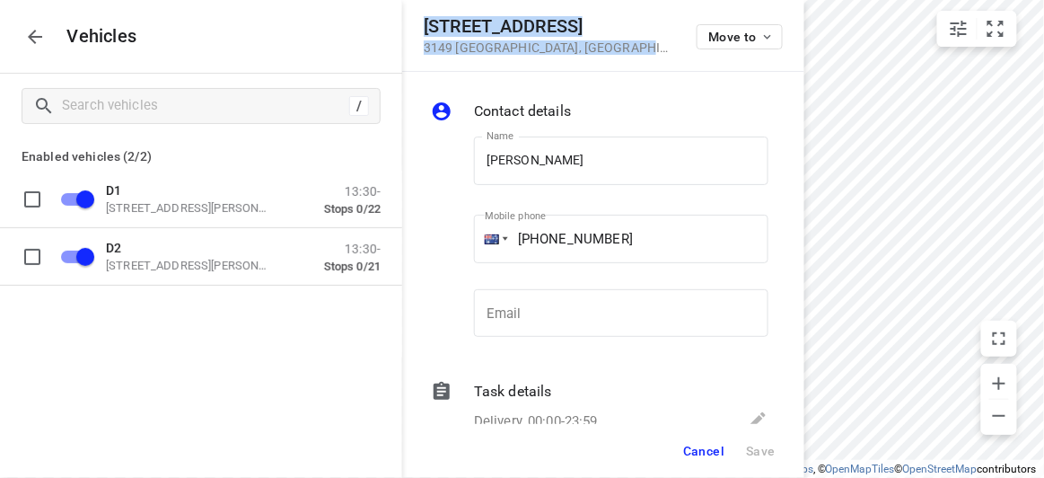
drag, startPoint x: 607, startPoint y: 58, endPoint x: 409, endPoint y: 26, distance: 200.1
click at [409, 26] on div "[STREET_ADDRESS] Move to" at bounding box center [603, 36] width 402 height 72
copy div "[STREET_ADDRESS]"
click at [699, 460] on button "Cancel" at bounding box center [704, 450] width 56 height 32
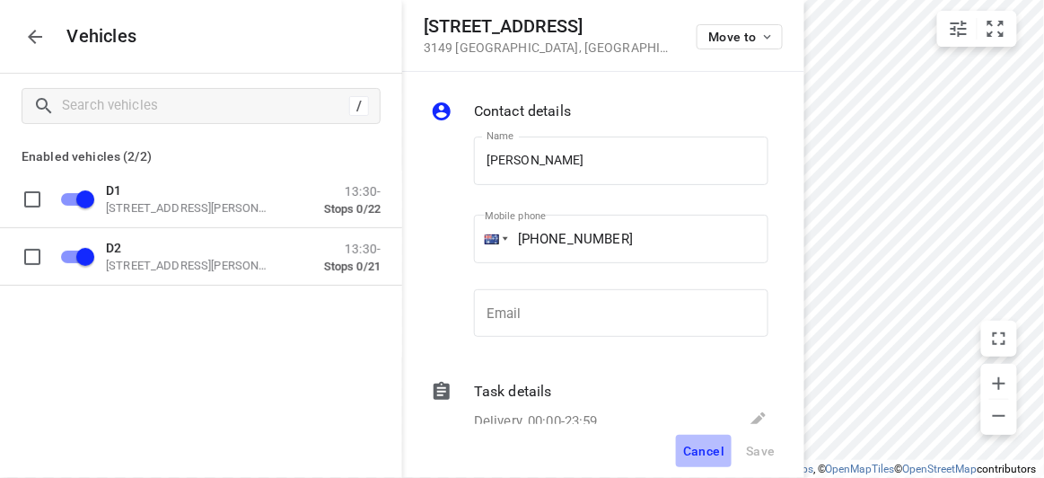
click at [701, 449] on span "Cancel" at bounding box center [703, 450] width 41 height 14
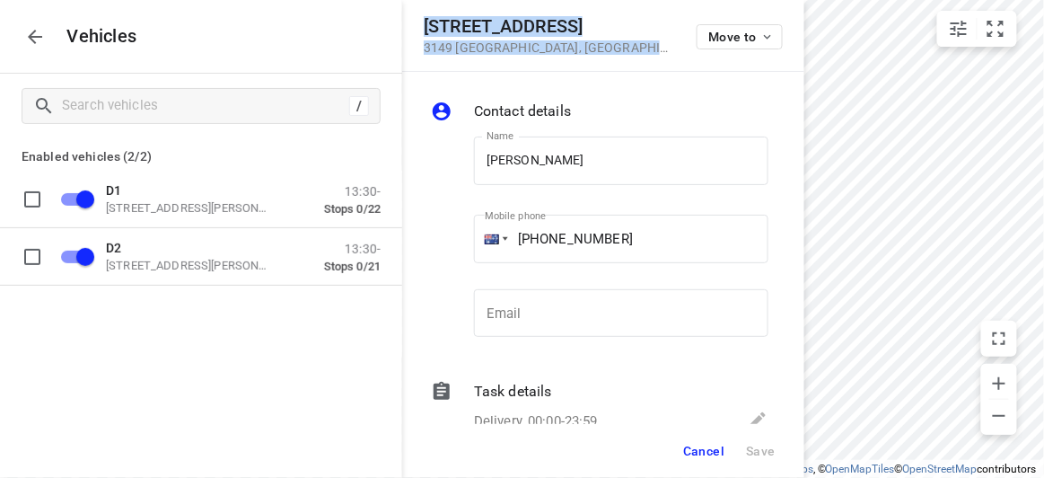
drag, startPoint x: 632, startPoint y: 76, endPoint x: 406, endPoint y: 25, distance: 231.9
click at [406, 25] on form "[STREET_ADDRESS] Move to Contact details Name [PERSON_NAME] TEE Name Mobile pho…" at bounding box center [603, 239] width 402 height 478
copy form "[STREET_ADDRESS] Move to Contact details"
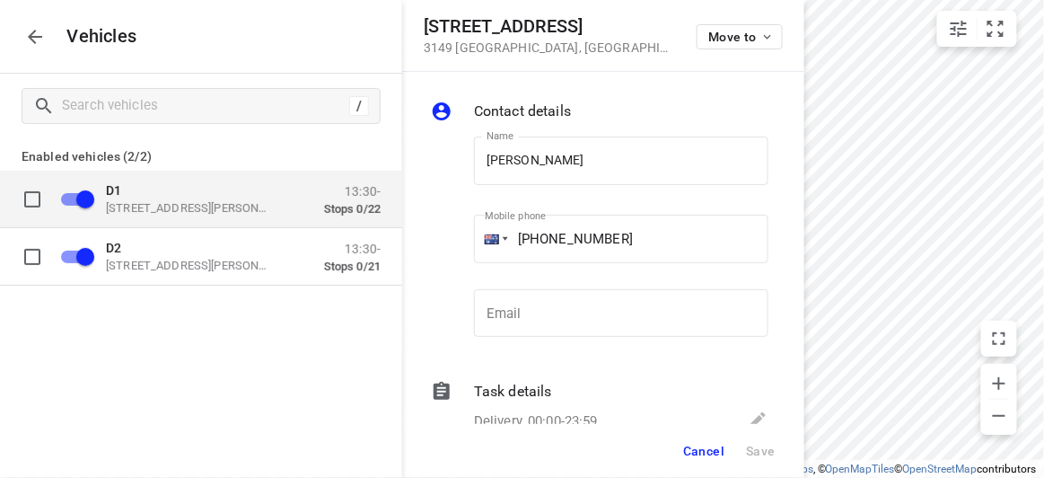
click at [161, 197] on div "D1 [STREET_ADDRESS][PERSON_NAME]" at bounding box center [196, 198] width 180 height 32
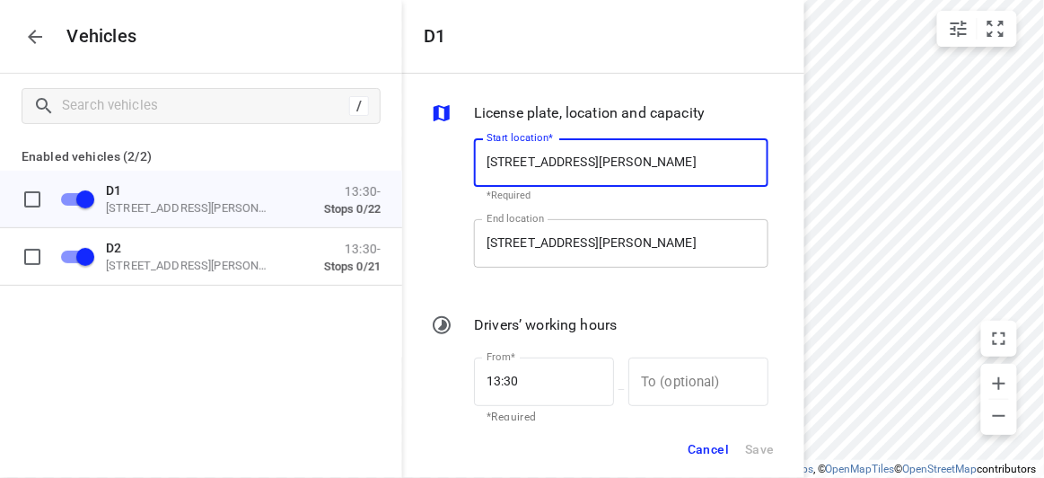
click at [561, 254] on input "[STREET_ADDRESS][PERSON_NAME]" at bounding box center [621, 243] width 294 height 48
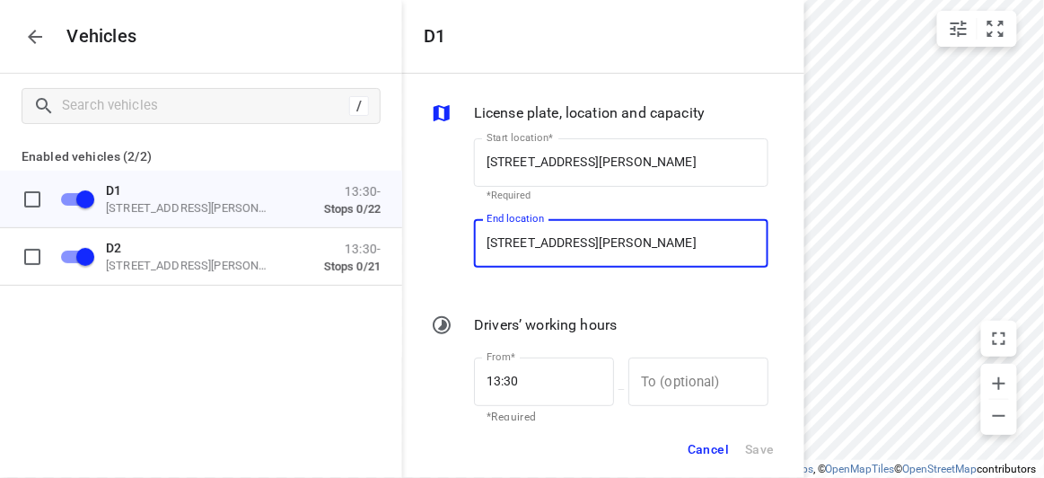
paste input "[STREET_ADDRESS]"
type input "[STREET_ADDRESS]"
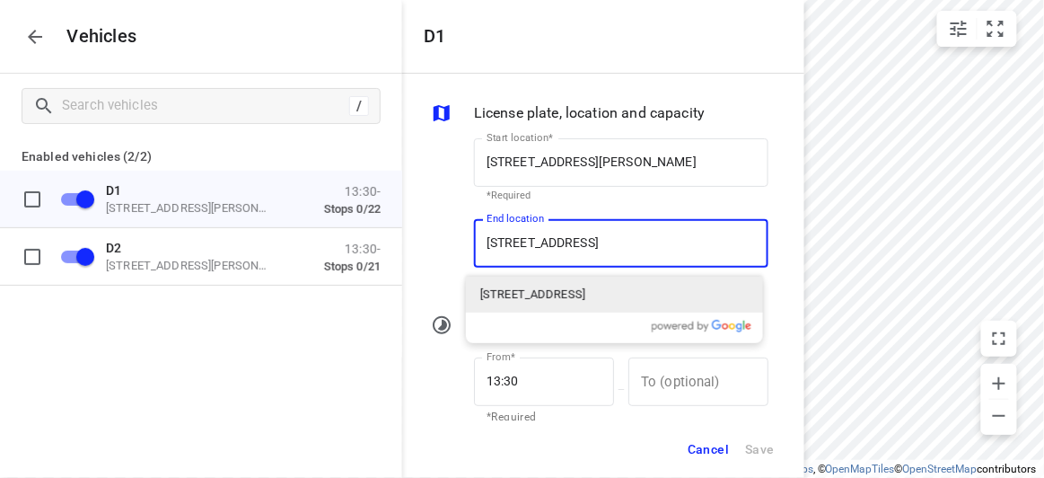
click at [516, 297] on p "[STREET_ADDRESS]" at bounding box center [532, 294] width 105 height 18
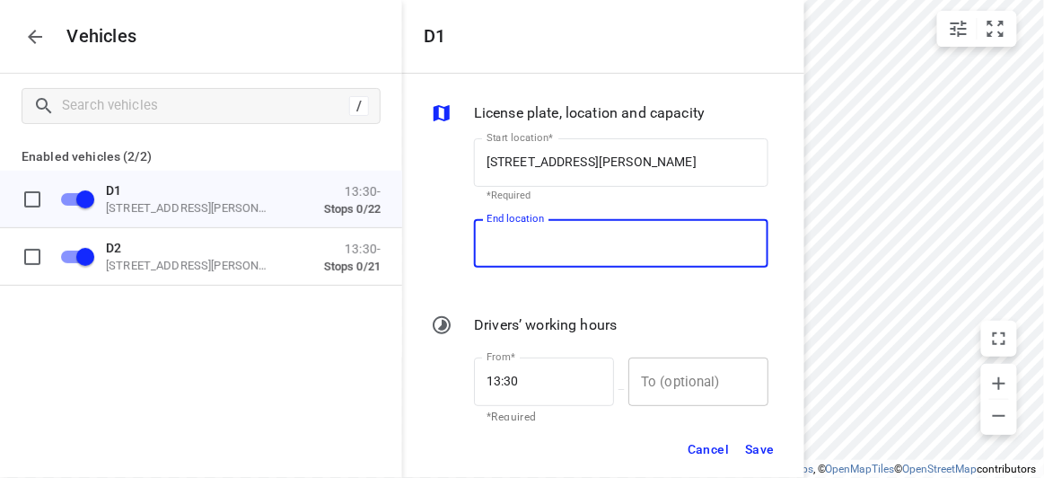
scroll to position [0, 0]
type input "[STREET_ADDRESS]"
click at [766, 440] on span "Save" at bounding box center [760, 449] width 30 height 22
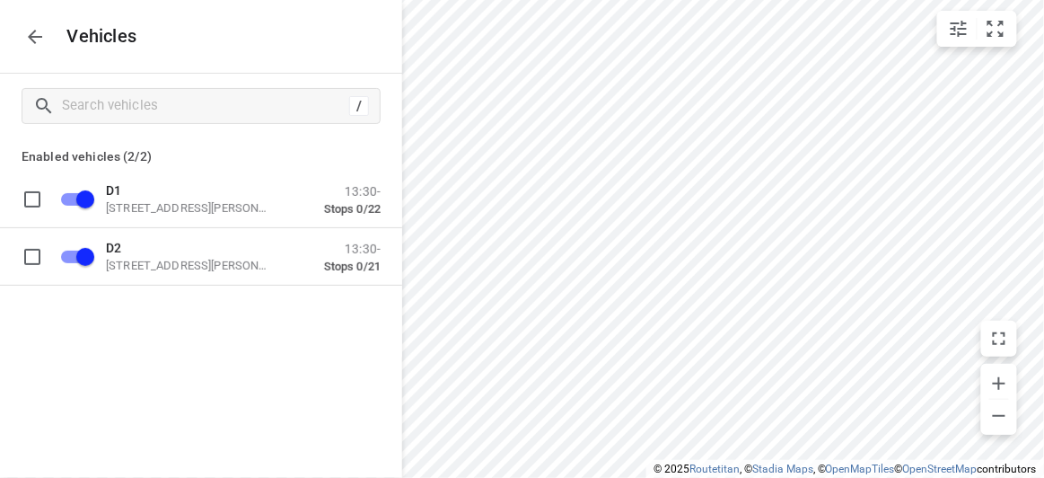
click at [42, 39] on icon "button" at bounding box center [35, 37] width 22 height 22
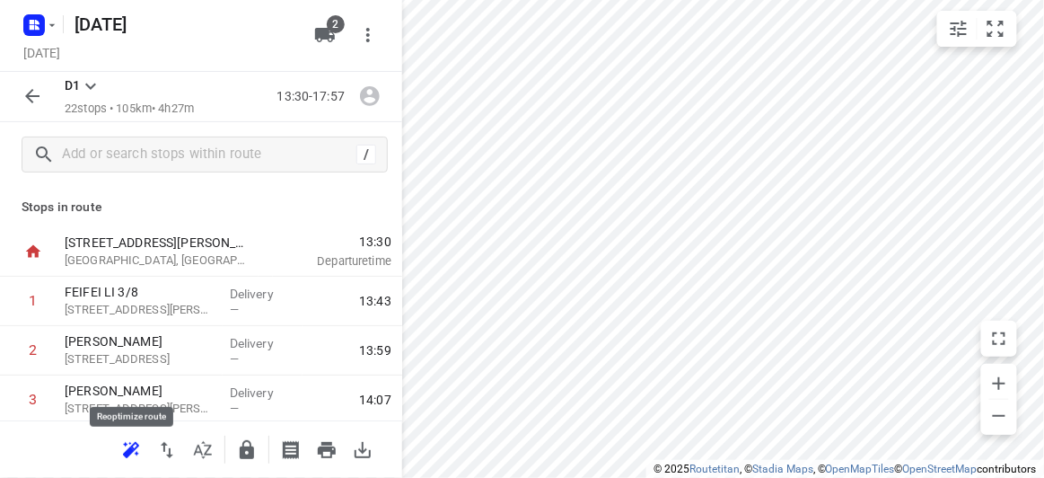
click at [127, 456] on icon "button" at bounding box center [129, 452] width 12 height 12
click at [42, 101] on icon "button" at bounding box center [33, 96] width 22 height 22
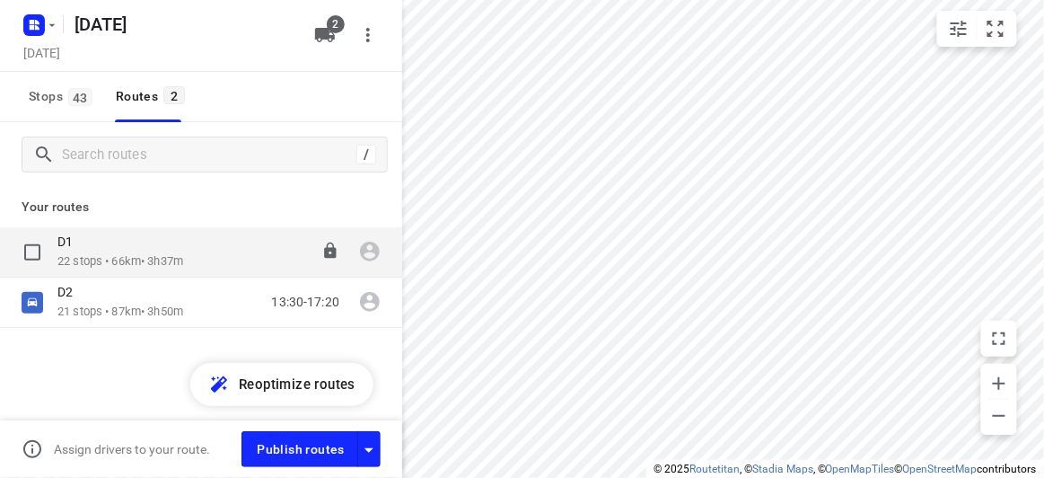
click at [28, 245] on input "checkbox" at bounding box center [32, 252] width 36 height 36
checkbox input "true"
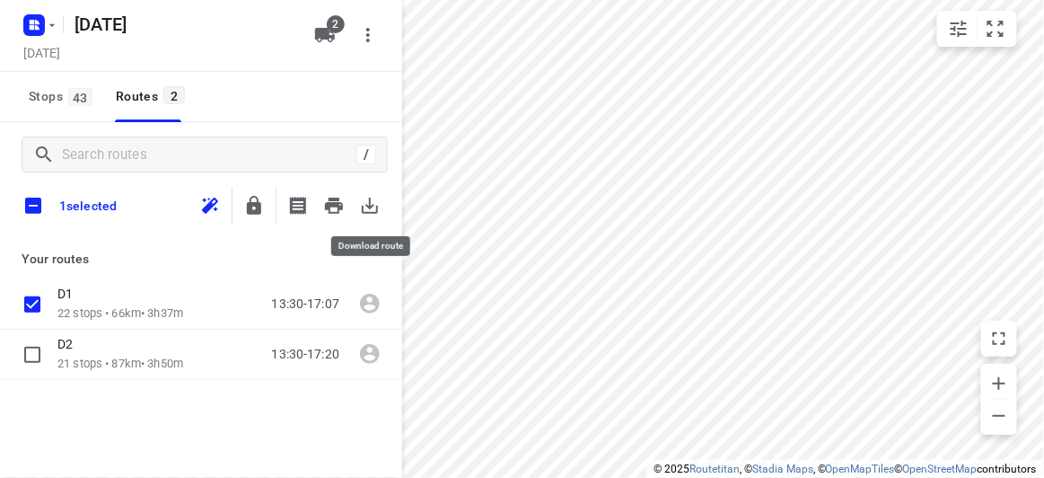
click at [376, 207] on icon "button" at bounding box center [370, 205] width 16 height 16
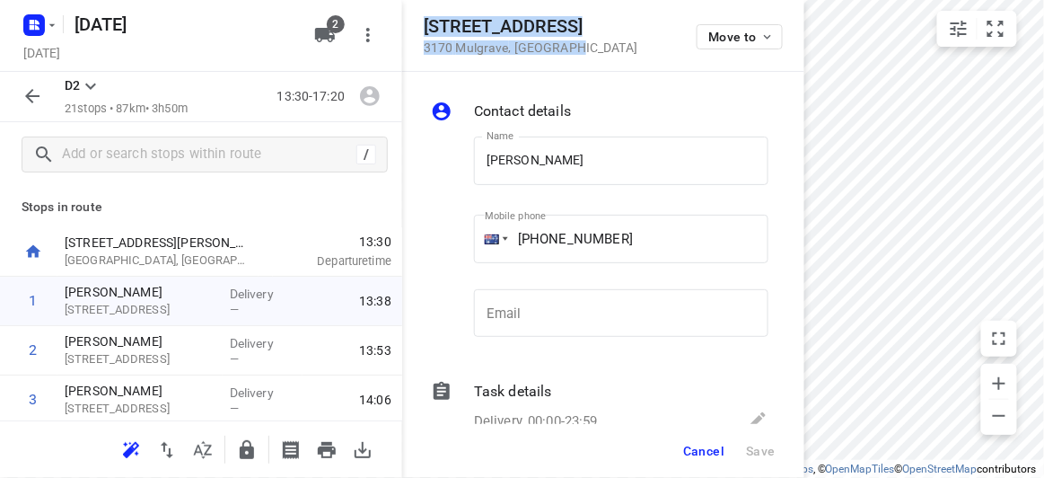
drag, startPoint x: 571, startPoint y: 50, endPoint x: 426, endPoint y: 30, distance: 146.0
click at [426, 30] on div "[STREET_ADDRESS]" at bounding box center [531, 35] width 214 height 39
copy div "[STREET_ADDRESS]"
click at [313, 45] on button "2" at bounding box center [325, 35] width 36 height 36
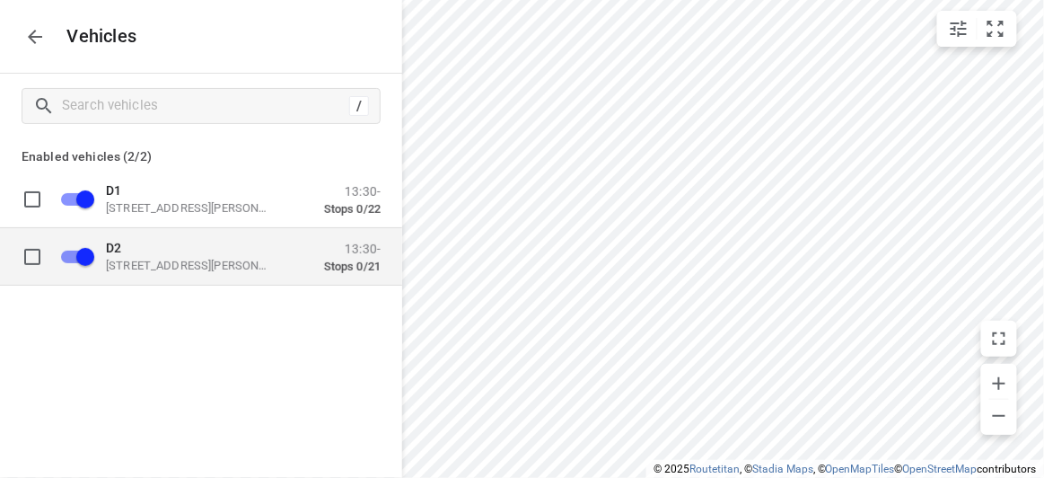
click at [144, 235] on div "D2 [STREET_ADDRESS][PERSON_NAME] 13:30- Stops 0/21" at bounding box center [215, 256] width 330 height 57
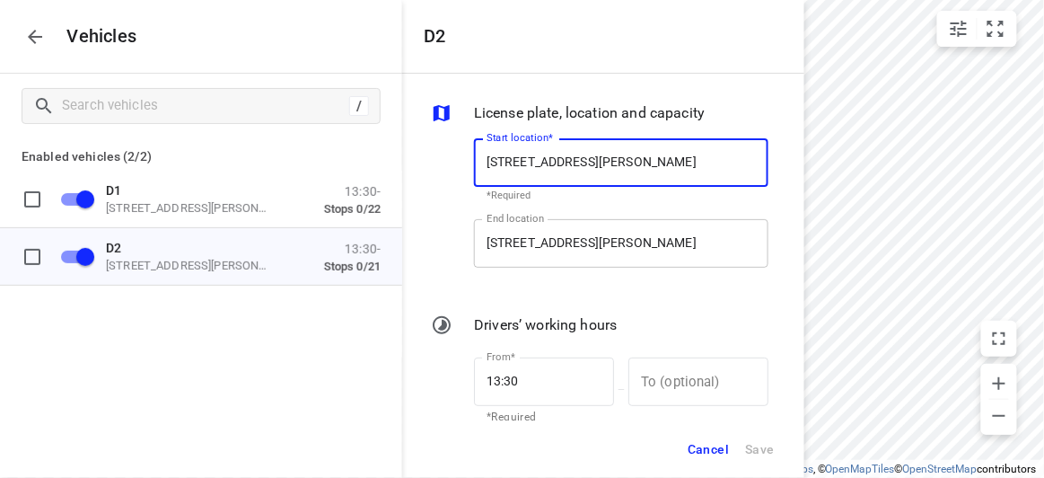
click at [613, 224] on input "[STREET_ADDRESS][PERSON_NAME]" at bounding box center [621, 243] width 294 height 48
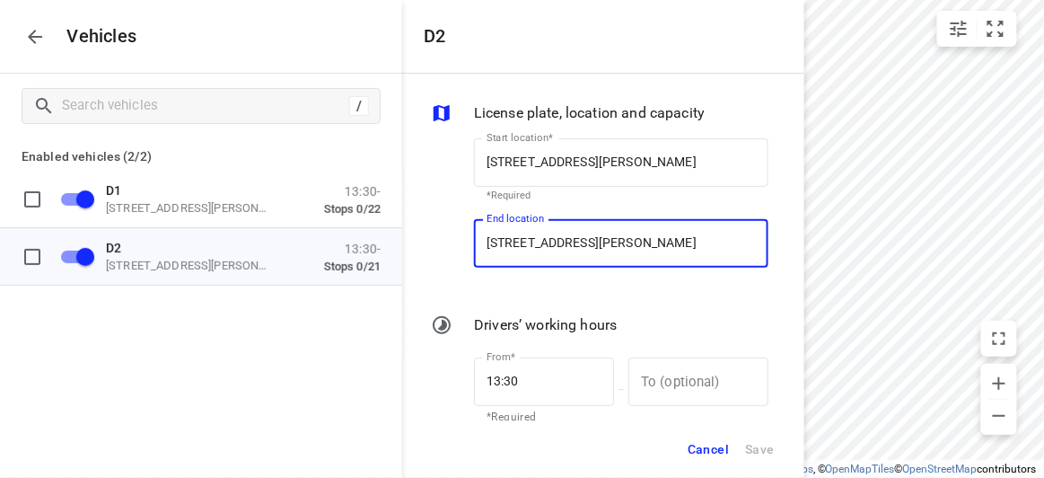
paste input "[STREET_ADDRESS]"
type input "[STREET_ADDRESS]"
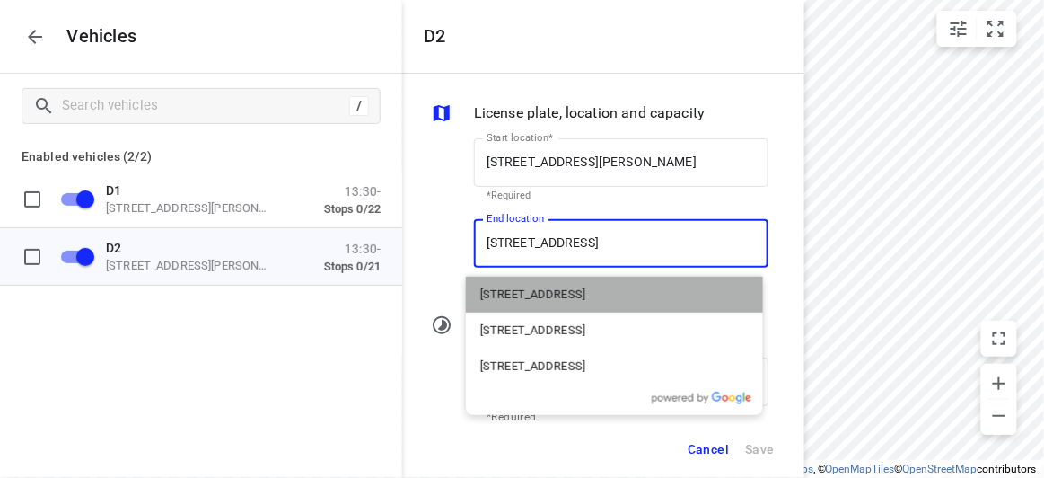
click at [540, 292] on p "[STREET_ADDRESS]" at bounding box center [532, 294] width 105 height 18
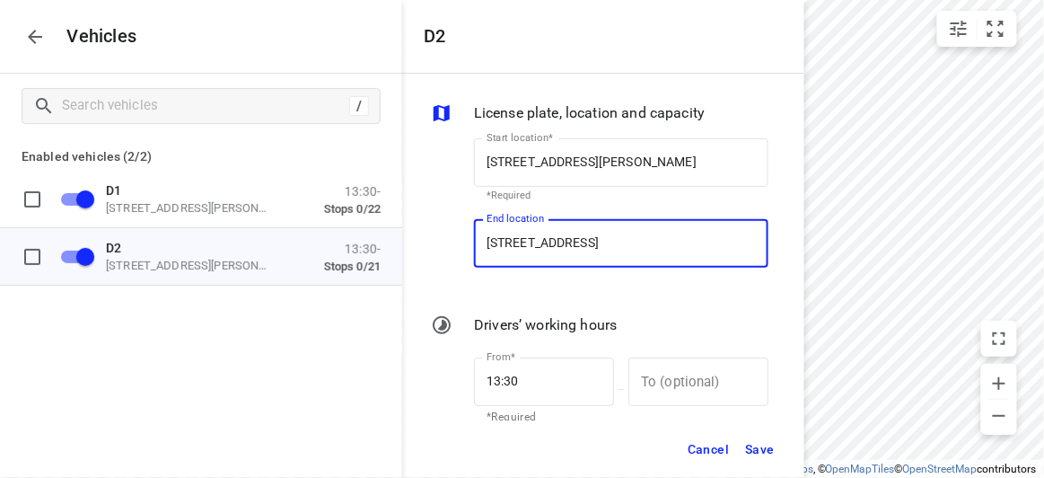
type input "[STREET_ADDRESS]"
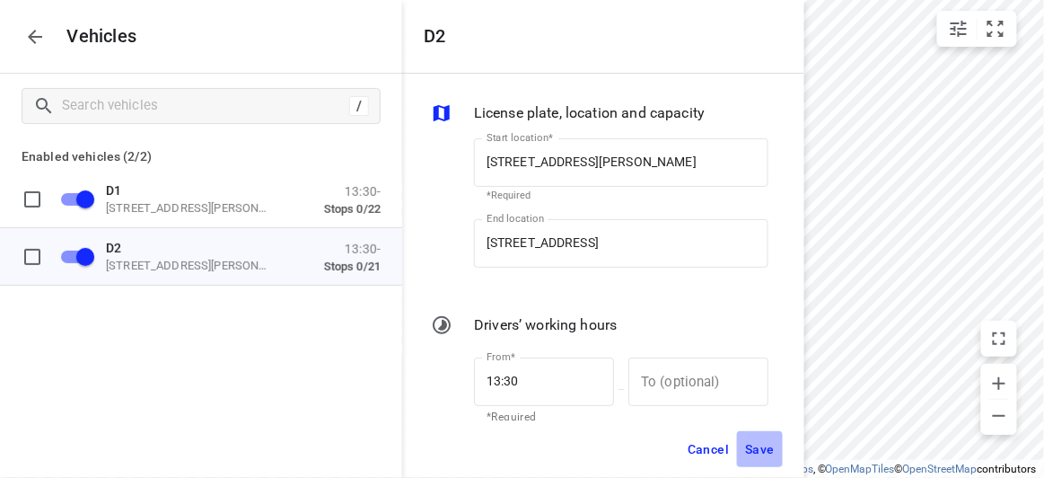
click at [746, 451] on span "Save" at bounding box center [760, 449] width 30 height 22
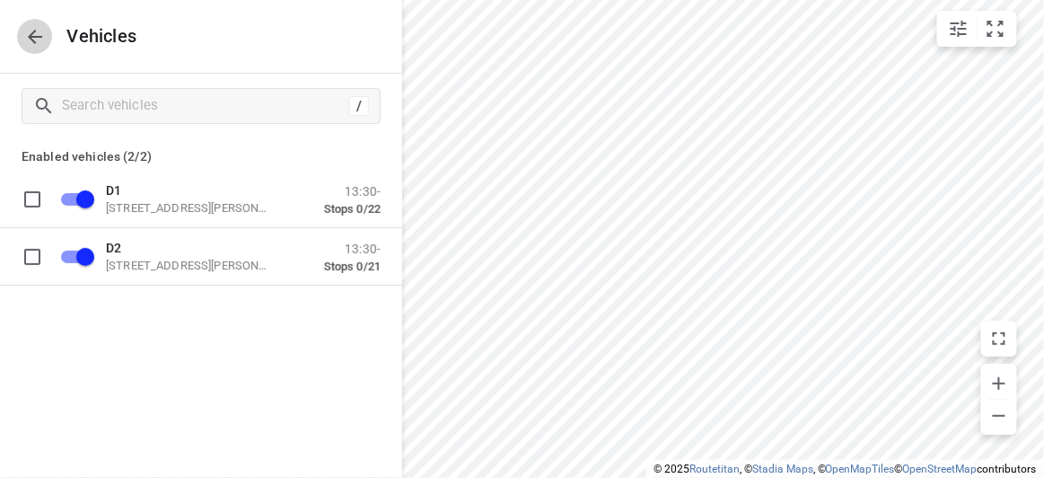
click at [47, 38] on button "button" at bounding box center [35, 37] width 36 height 36
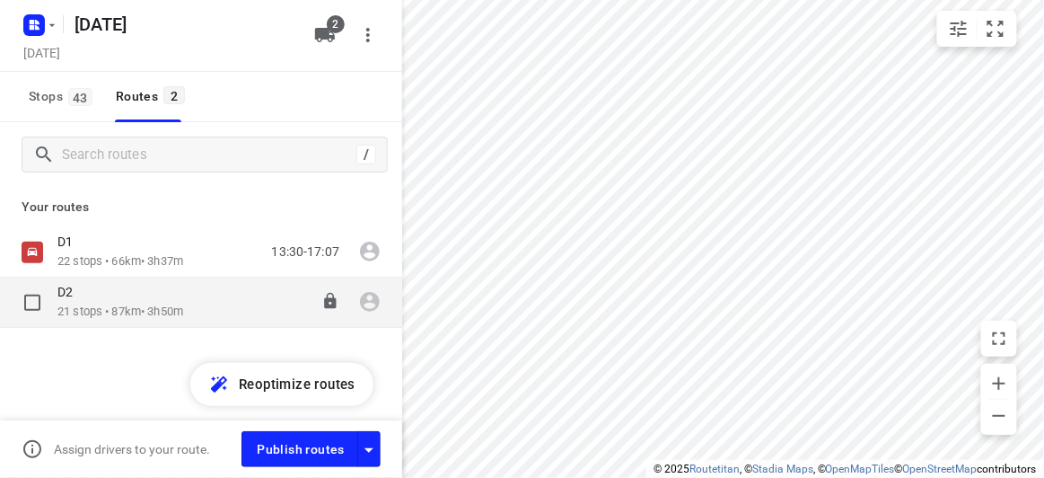
click at [124, 303] on p "21 stops • 87km • 3h50m" at bounding box center [120, 311] width 126 height 17
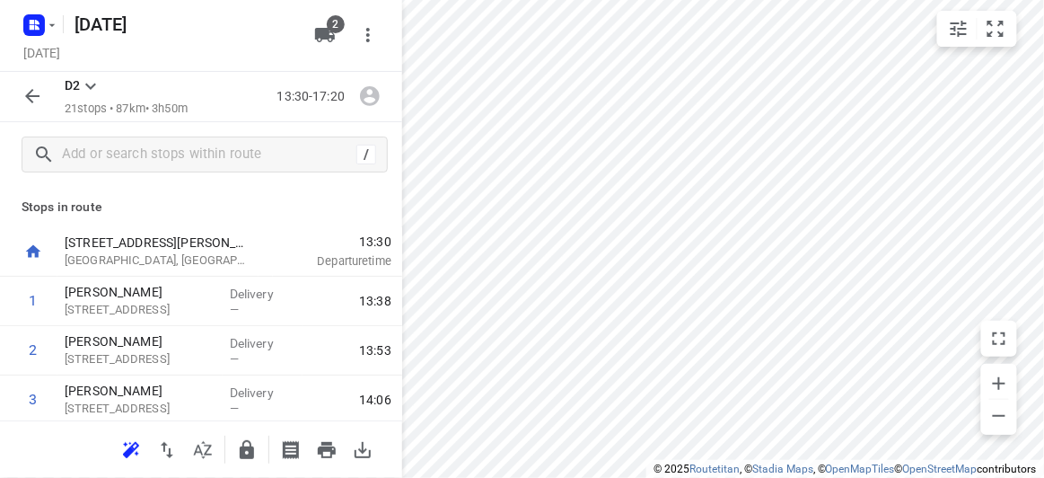
click at [125, 447] on icon "button" at bounding box center [131, 450] width 22 height 22
click at [46, 92] on button "button" at bounding box center [32, 96] width 36 height 36
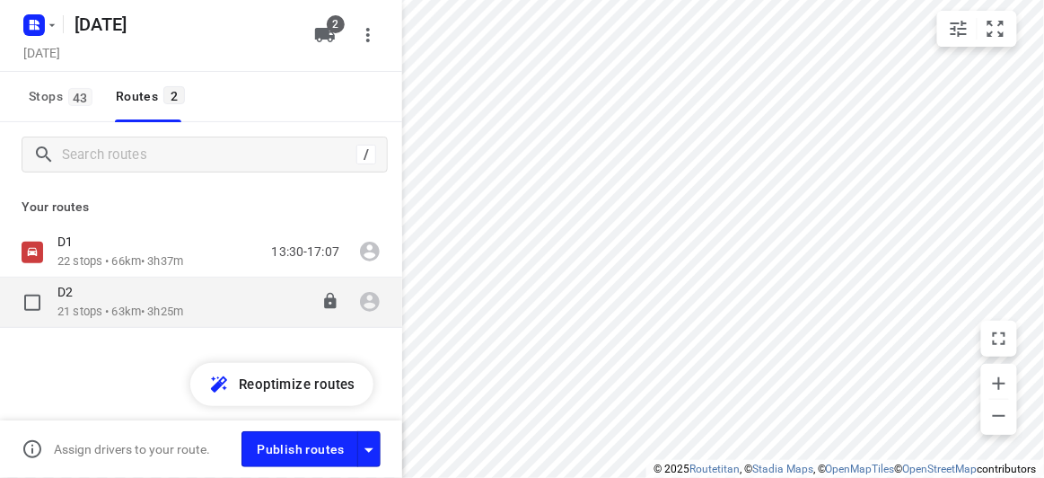
click at [35, 297] on input "checkbox" at bounding box center [32, 303] width 36 height 36
checkbox input "true"
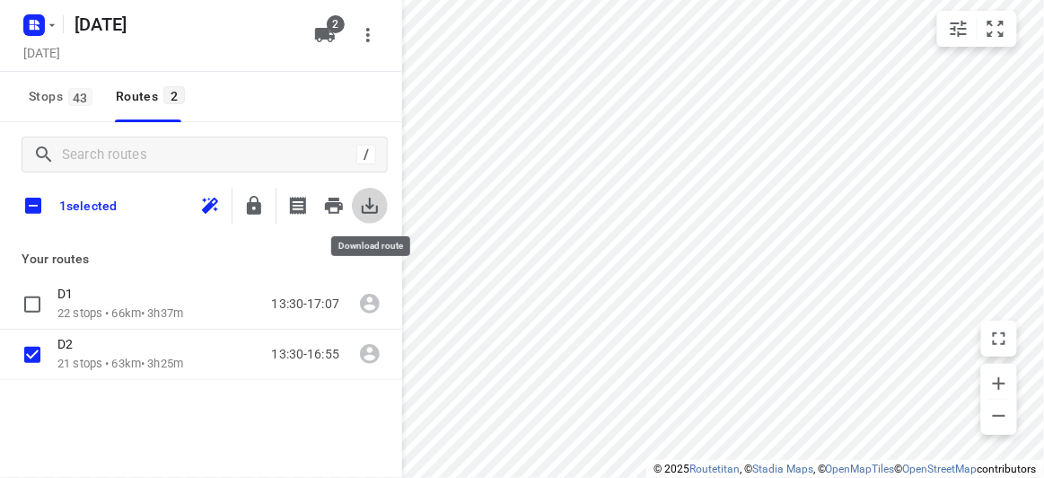
click at [370, 207] on icon "button" at bounding box center [370, 205] width 16 height 16
